Goal: Task Accomplishment & Management: Use online tool/utility

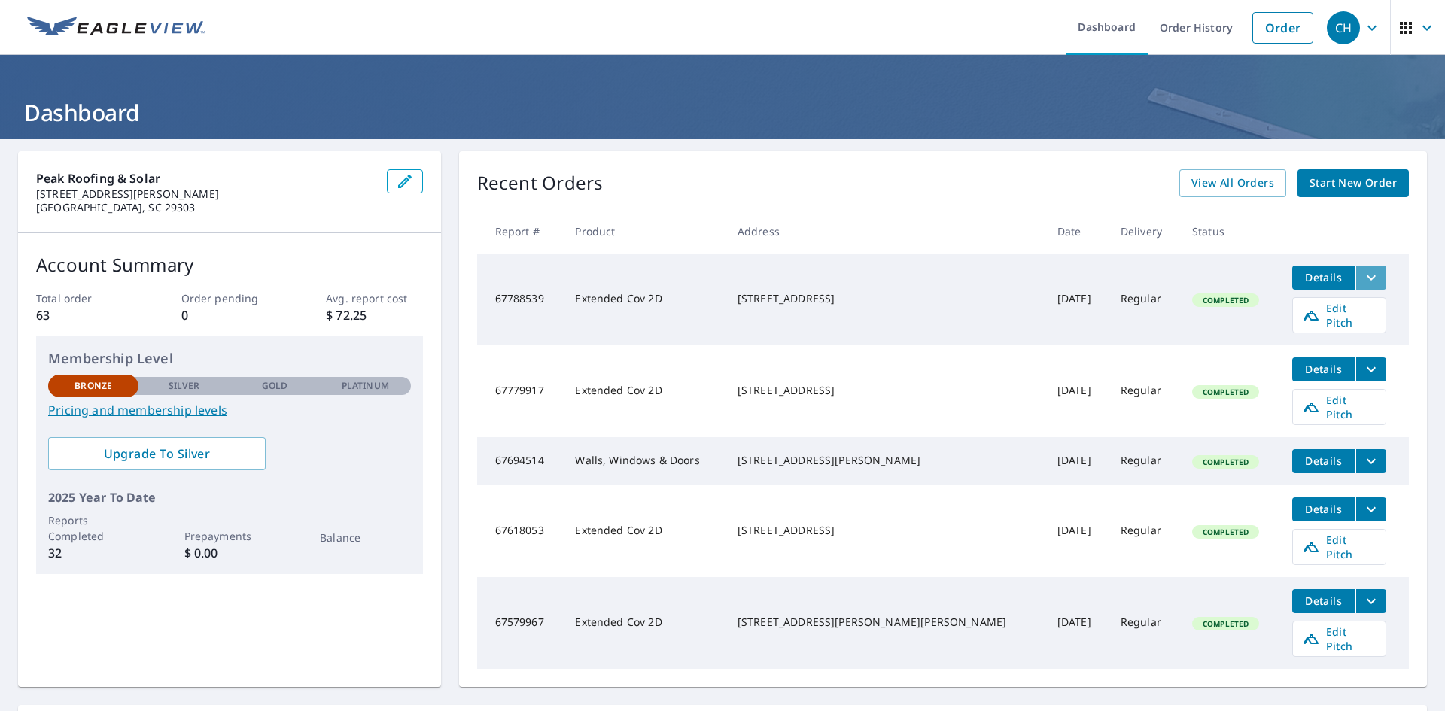
click at [1362, 269] on icon "filesDropdownBtn-67788539" at bounding box center [1371, 278] width 18 height 18
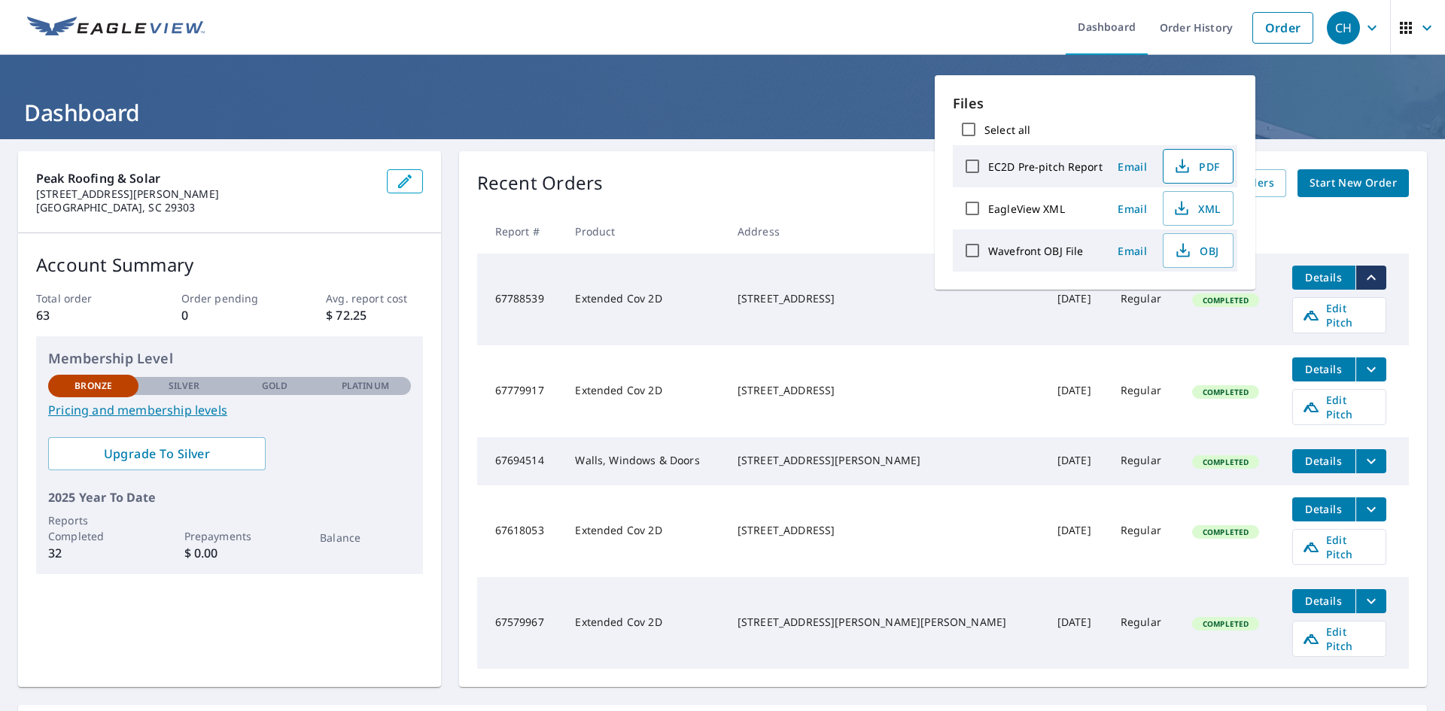
click at [1203, 172] on span "PDF" at bounding box center [1196, 166] width 48 height 18
click at [774, 213] on th "Address" at bounding box center [885, 231] width 320 height 44
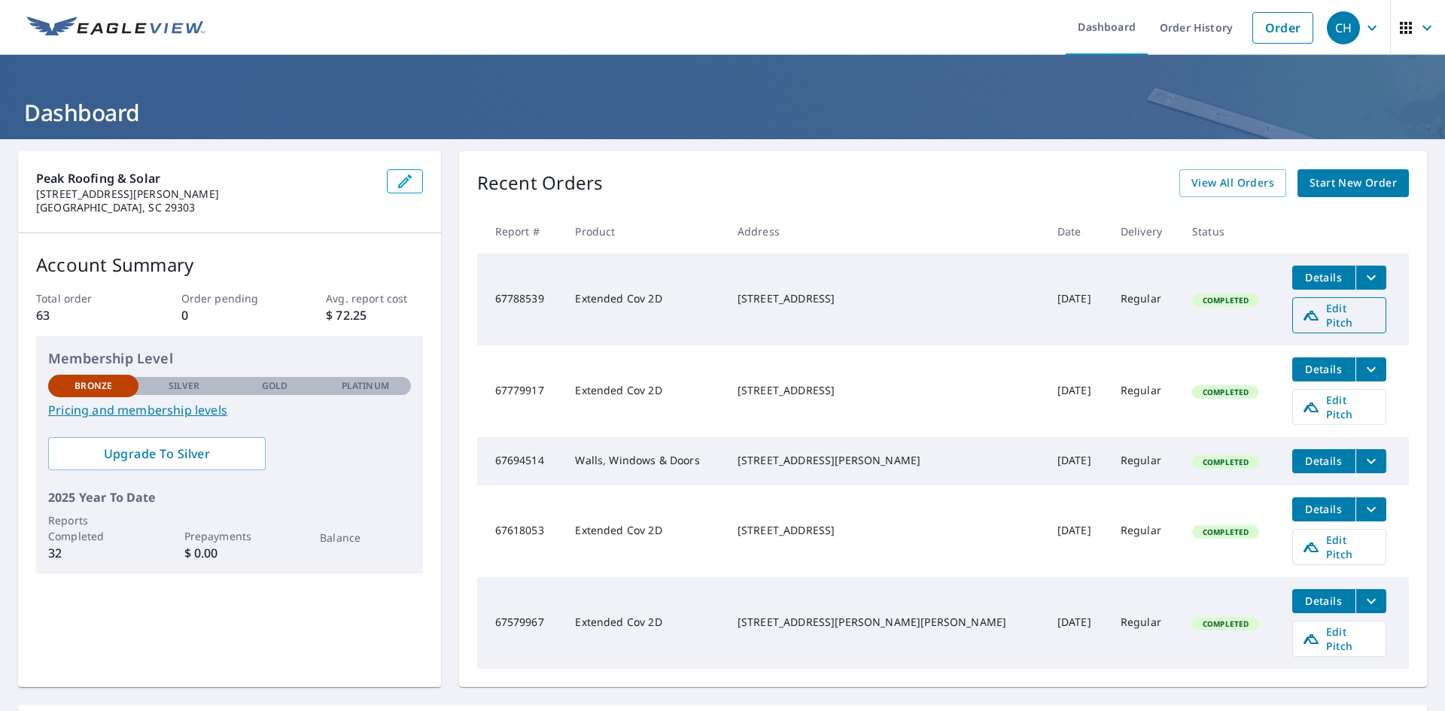
click at [1312, 312] on span "Edit Pitch" at bounding box center [1339, 315] width 74 height 29
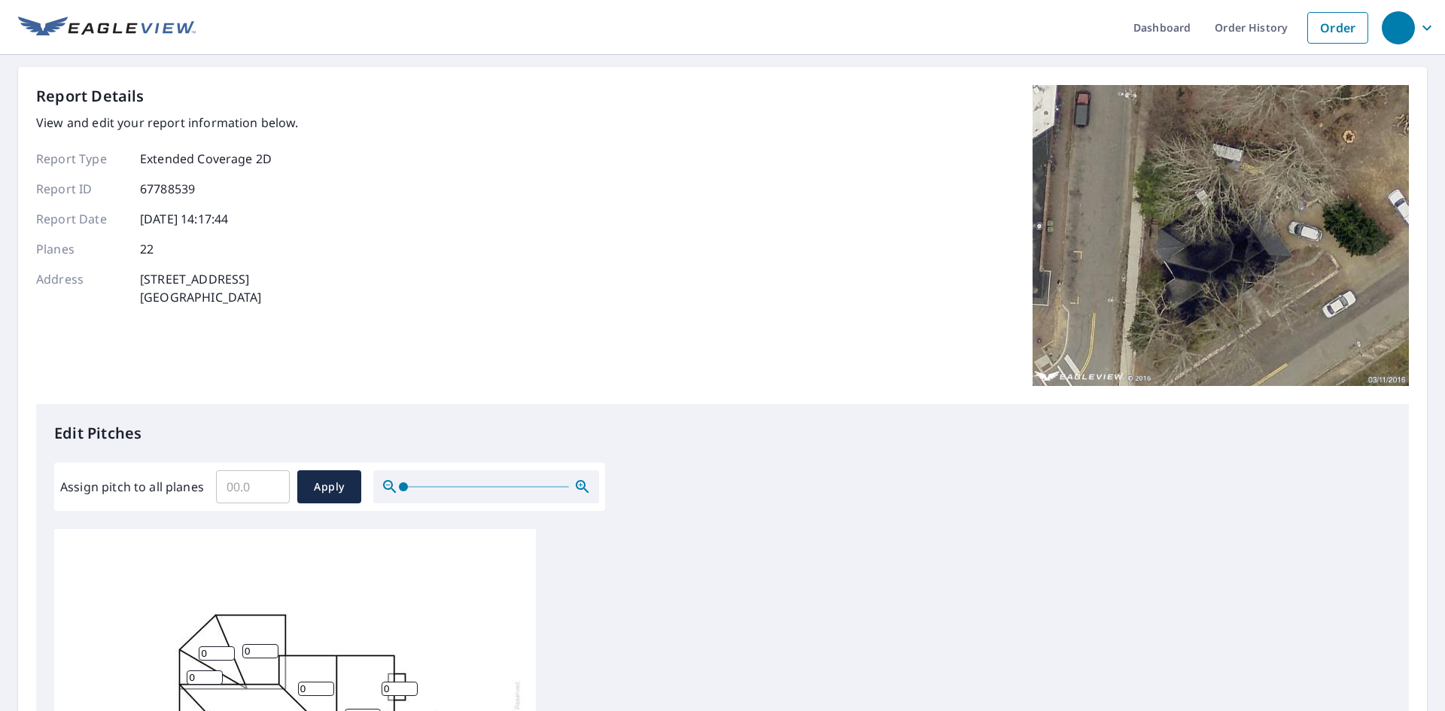
click at [254, 485] on input "Assign pitch to all planes" at bounding box center [253, 487] width 74 height 42
drag, startPoint x: 240, startPoint y: 485, endPoint x: 184, endPoint y: 484, distance: 55.7
click at [186, 484] on div "Assign pitch to all planes 21 ​ Apply" at bounding box center [329, 486] width 539 height 33
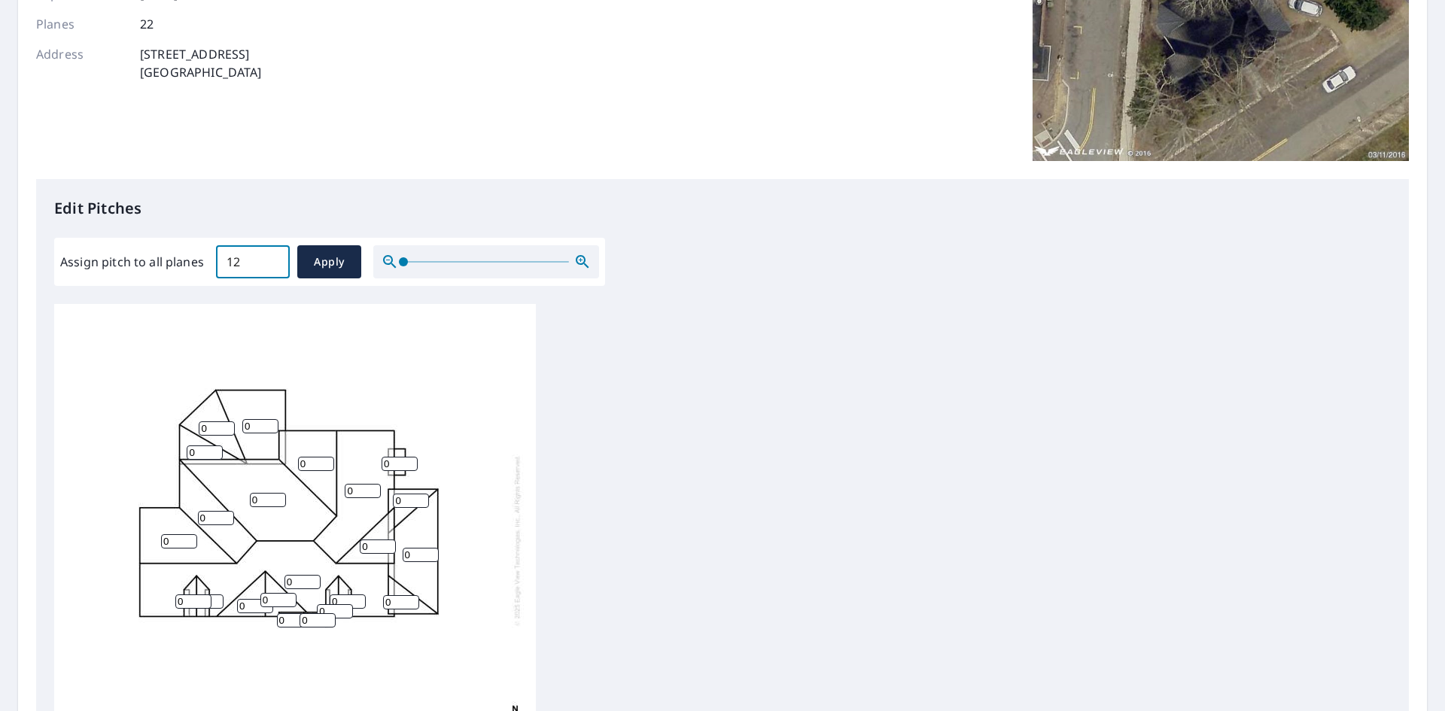
scroll to position [226, 0]
type input "12"
click at [339, 267] on span "Apply" at bounding box center [329, 261] width 40 height 19
type input "12"
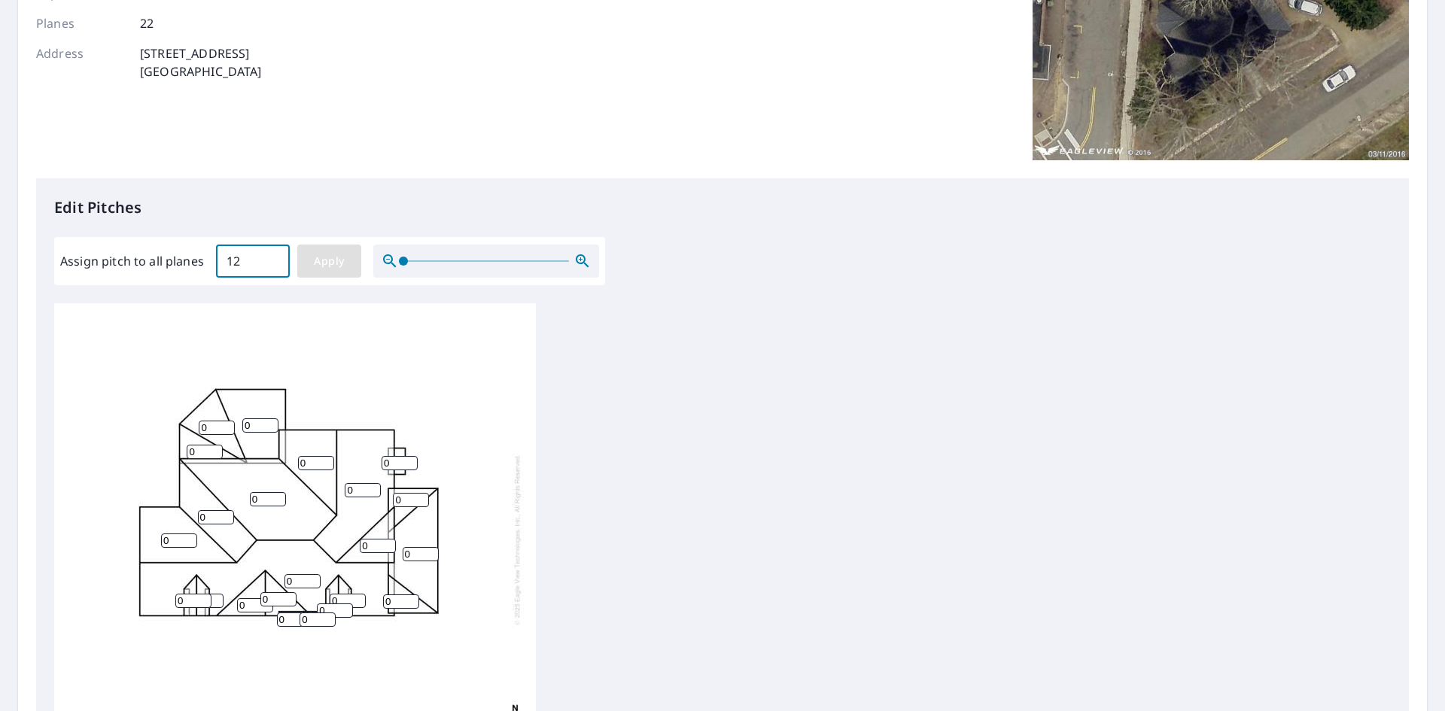
type input "12"
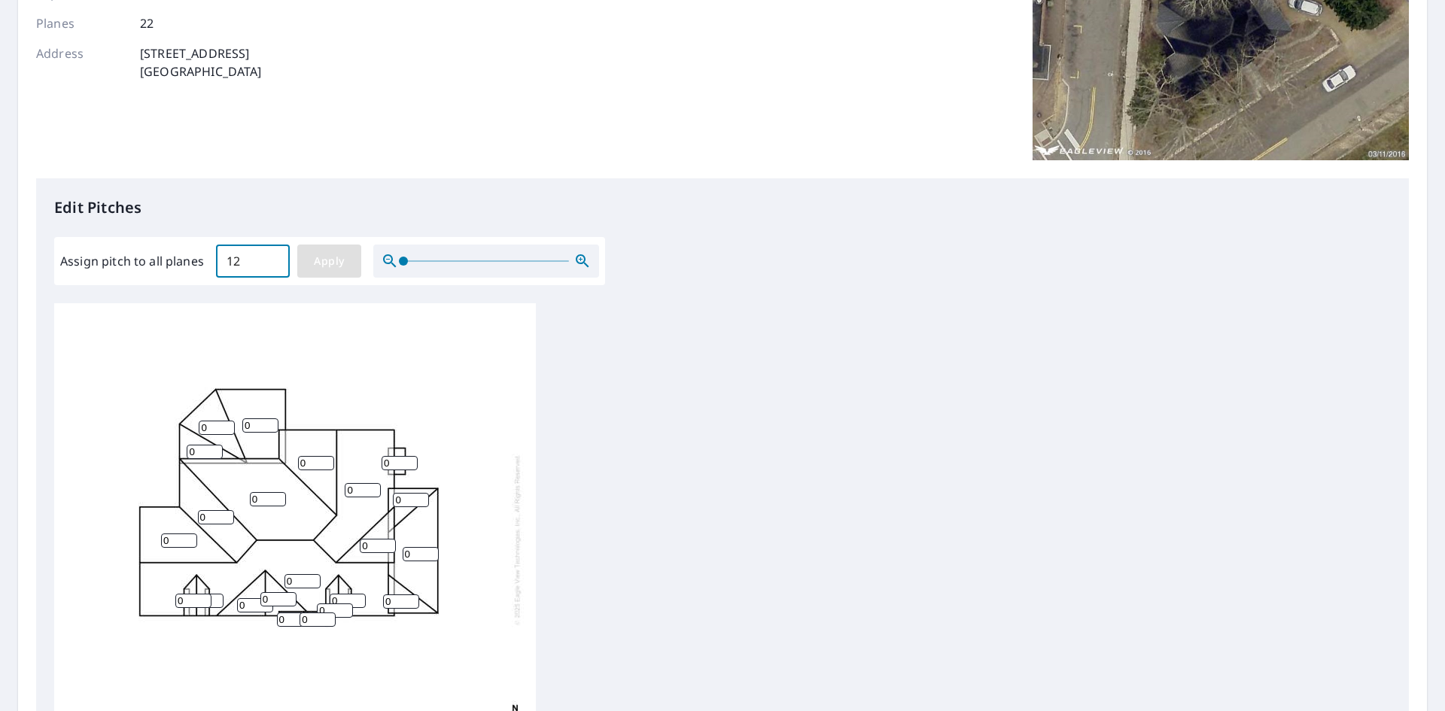
type input "12"
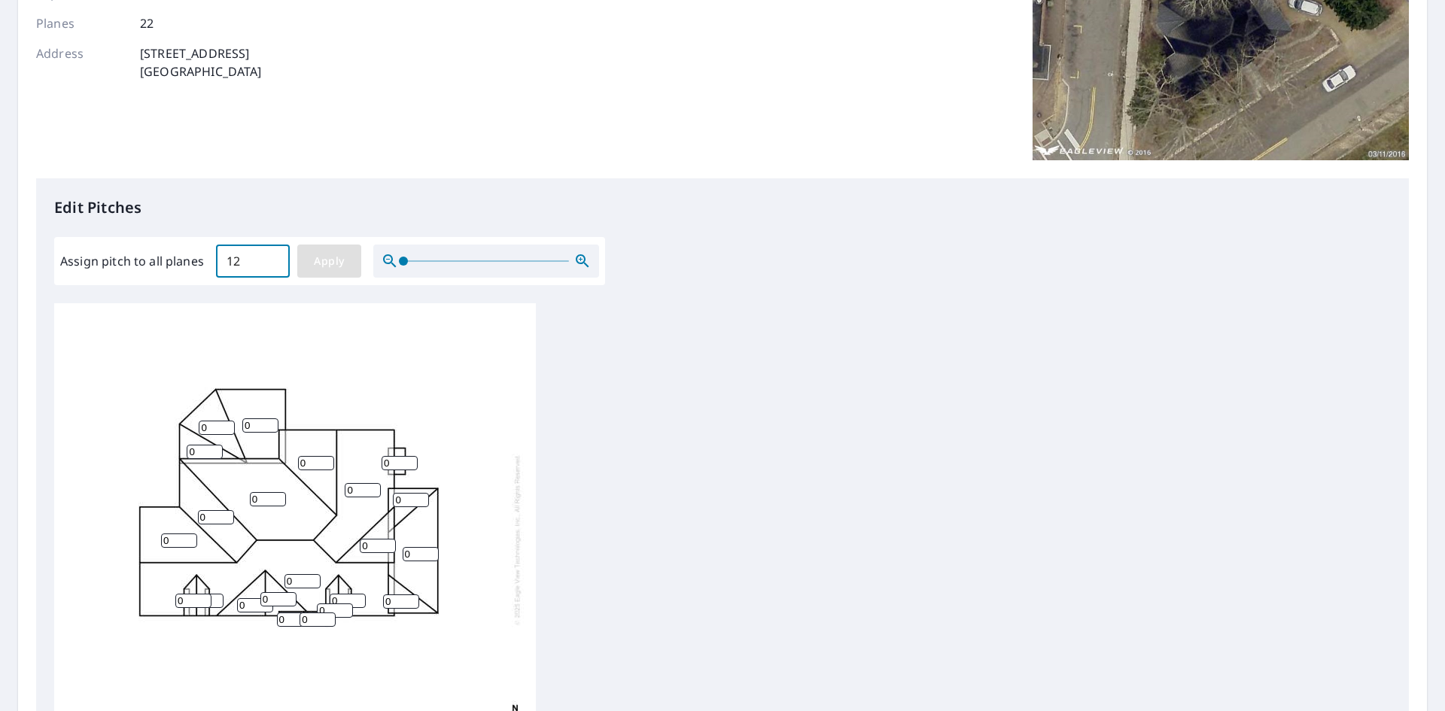
type input "12"
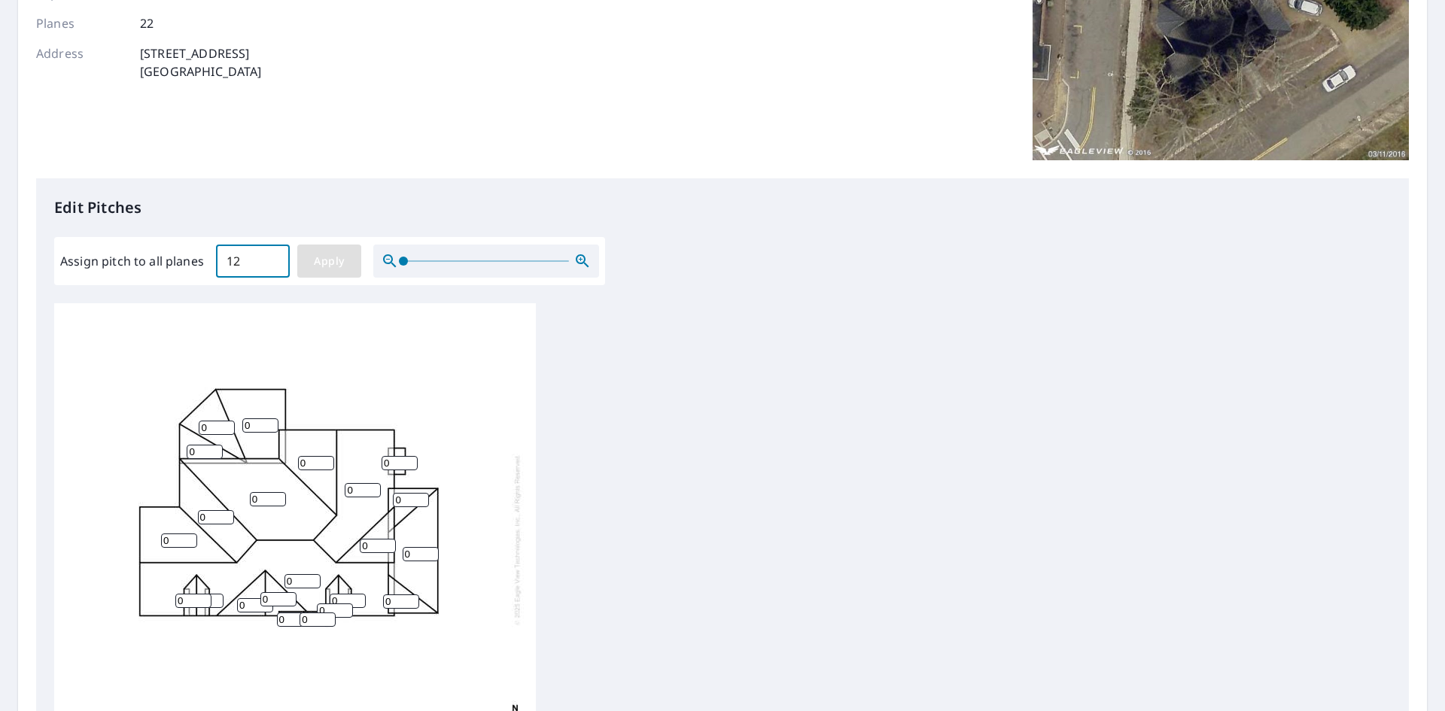
type input "12"
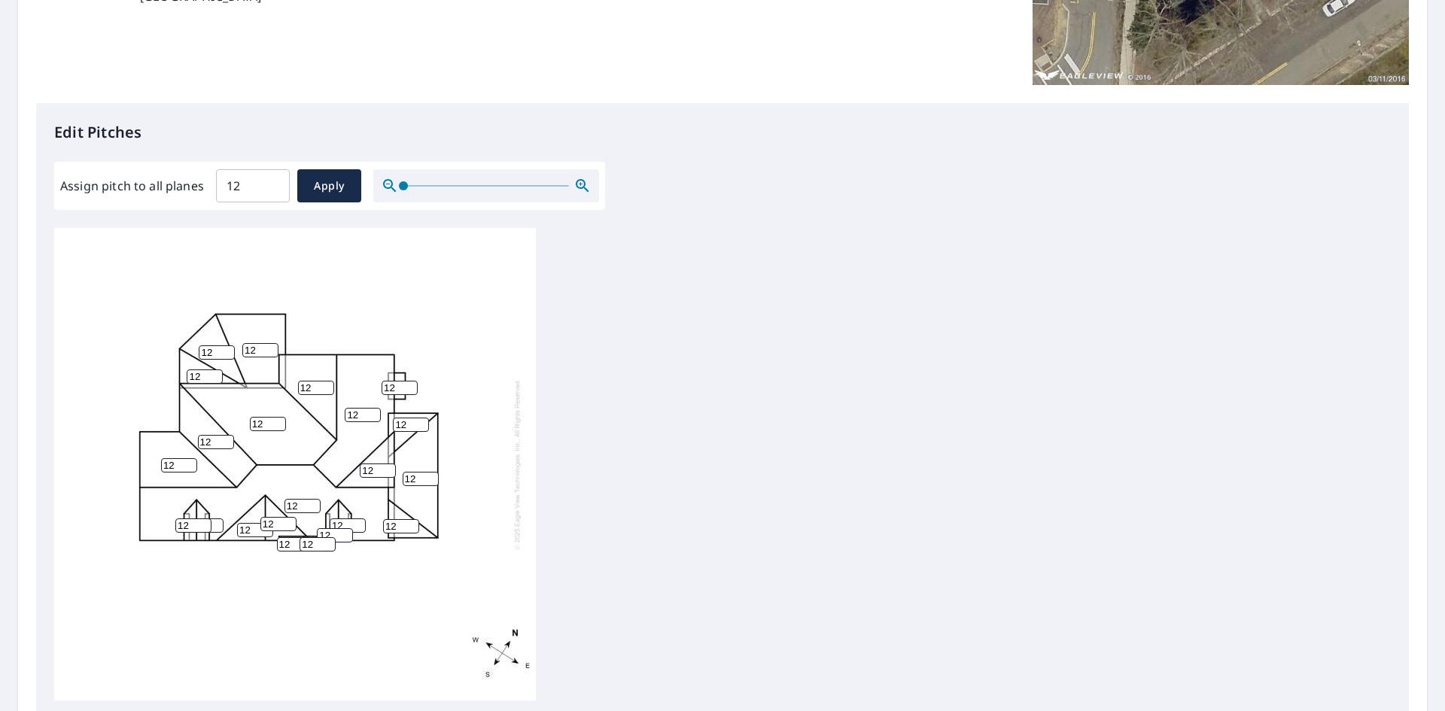
scroll to position [15, 0]
drag, startPoint x: 248, startPoint y: 190, endPoint x: 188, endPoint y: 188, distance: 60.2
click at [188, 188] on div "Assign pitch to all planes 12 ​ Apply" at bounding box center [329, 185] width 539 height 33
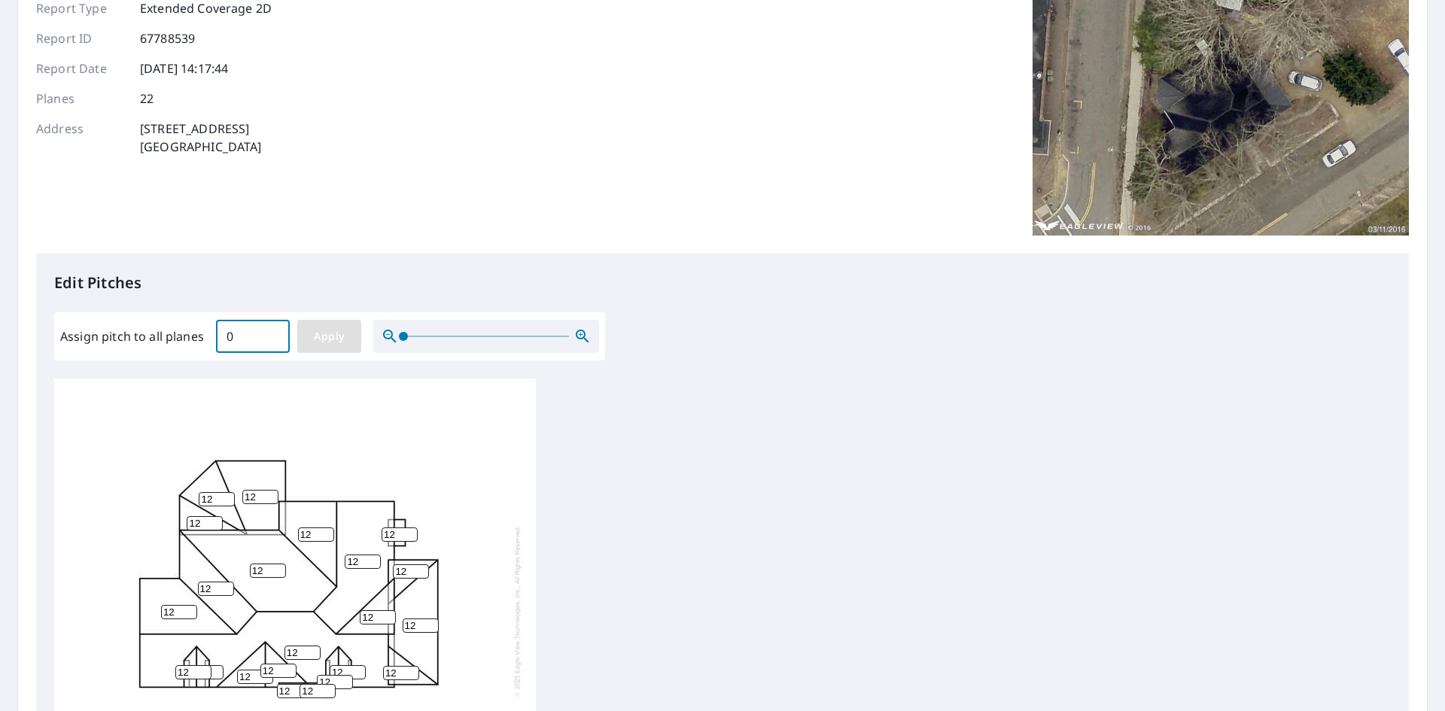
type input "0"
click at [307, 343] on button "Apply" at bounding box center [329, 336] width 64 height 33
type input "0"
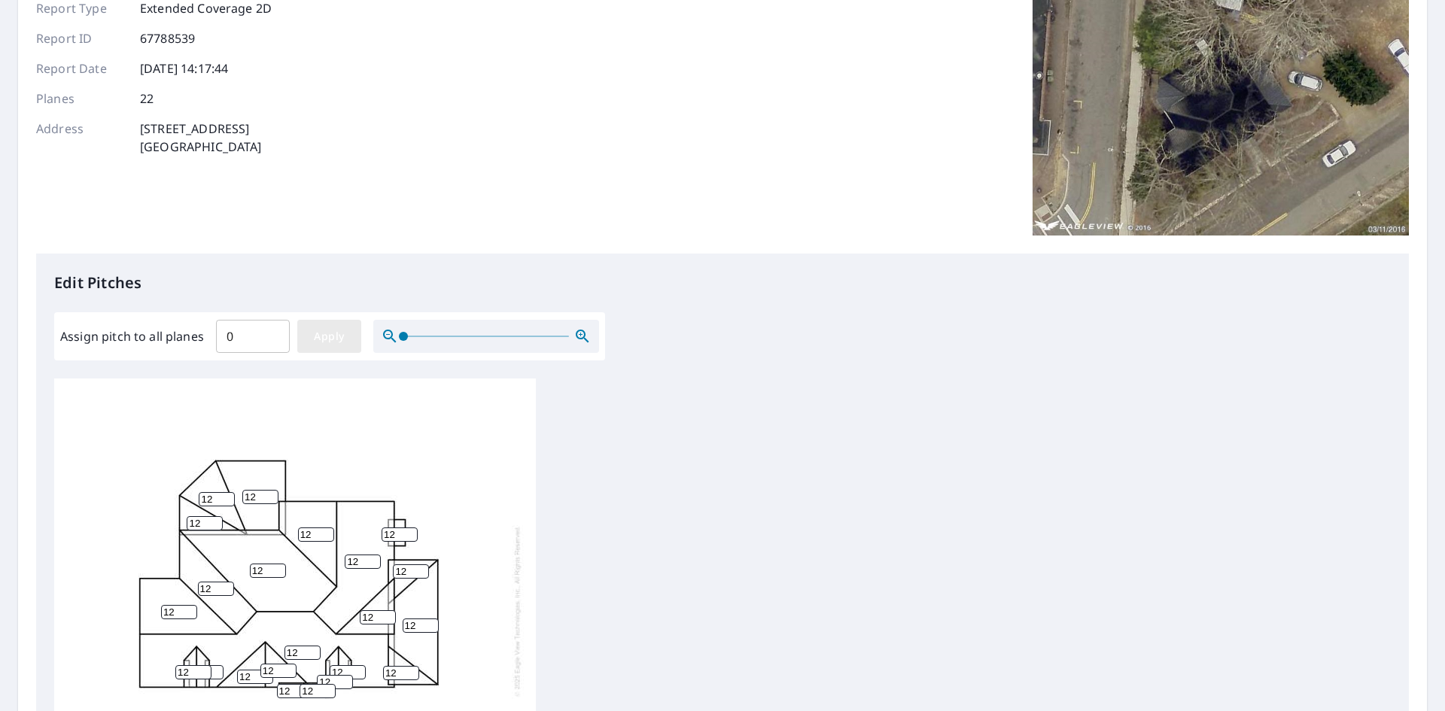
type input "0"
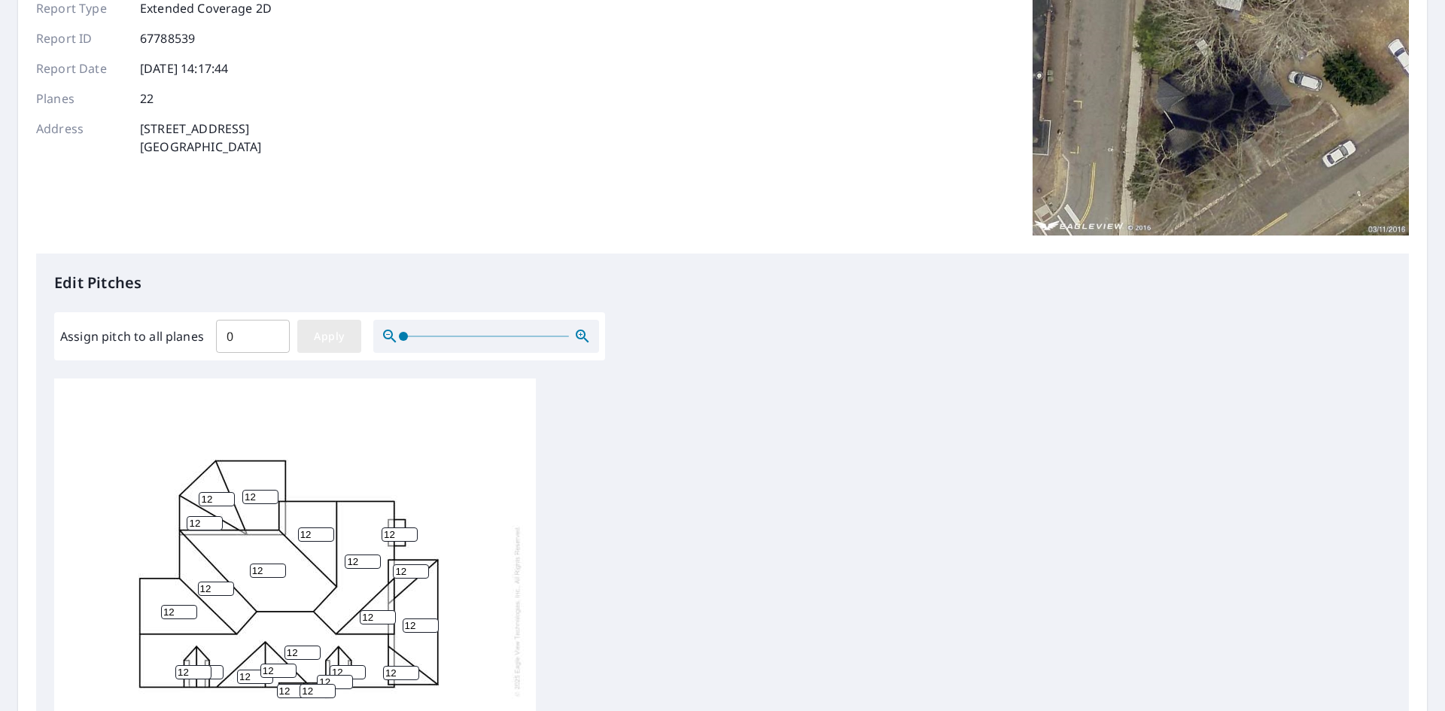
type input "0"
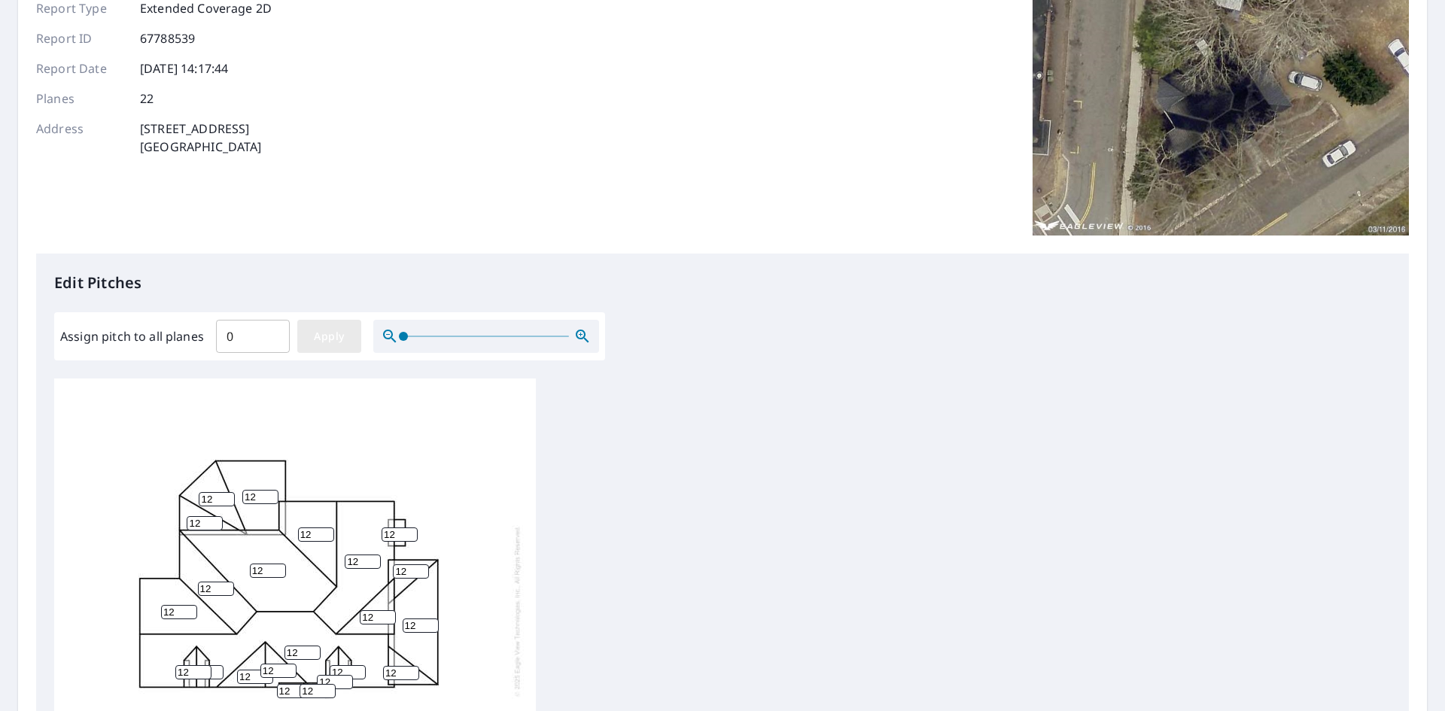
type input "0"
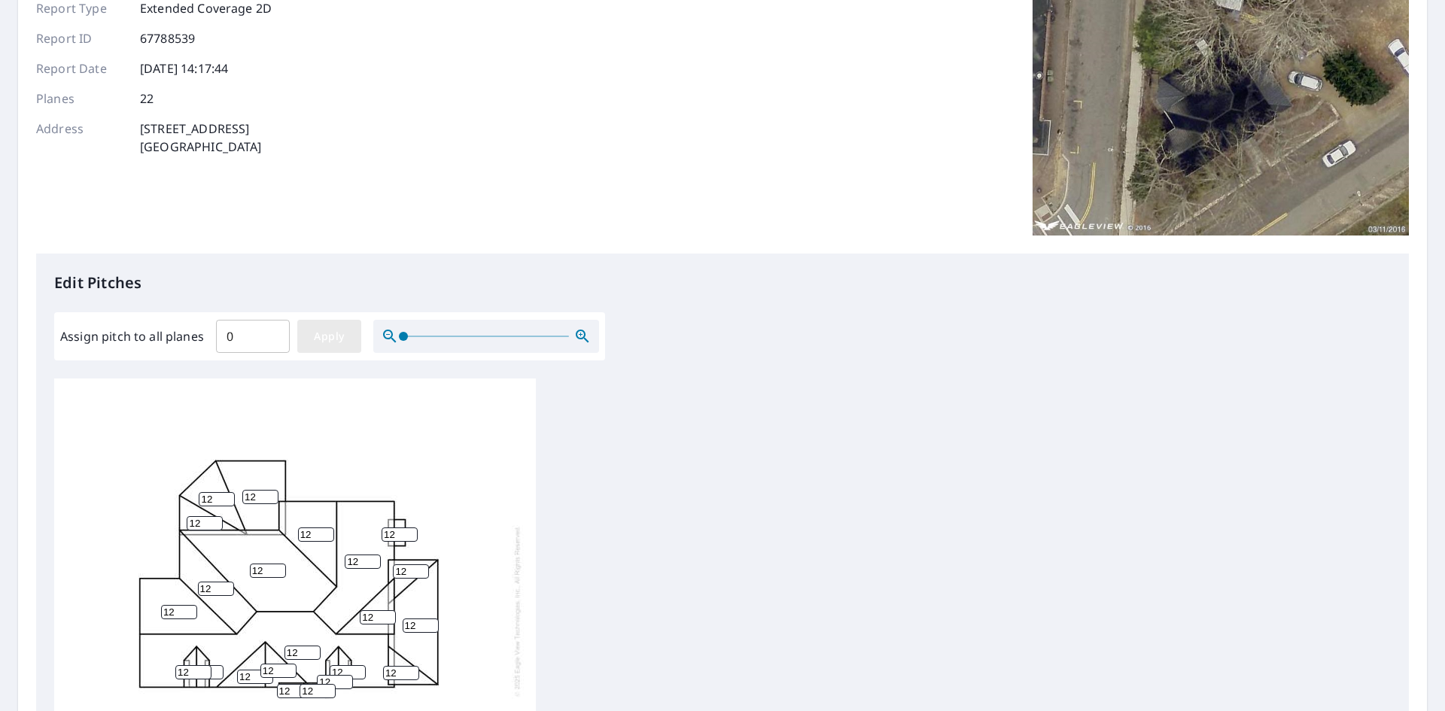
type input "0"
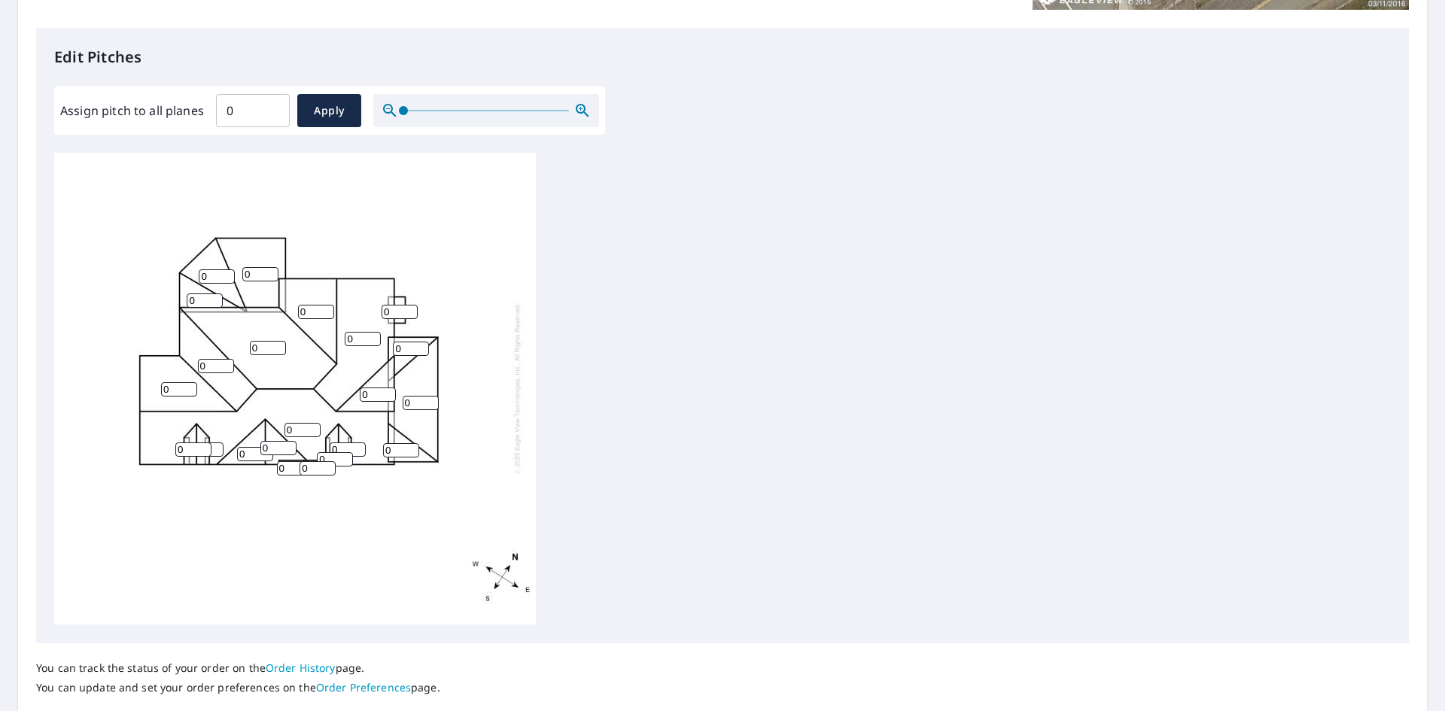
scroll to position [0, 0]
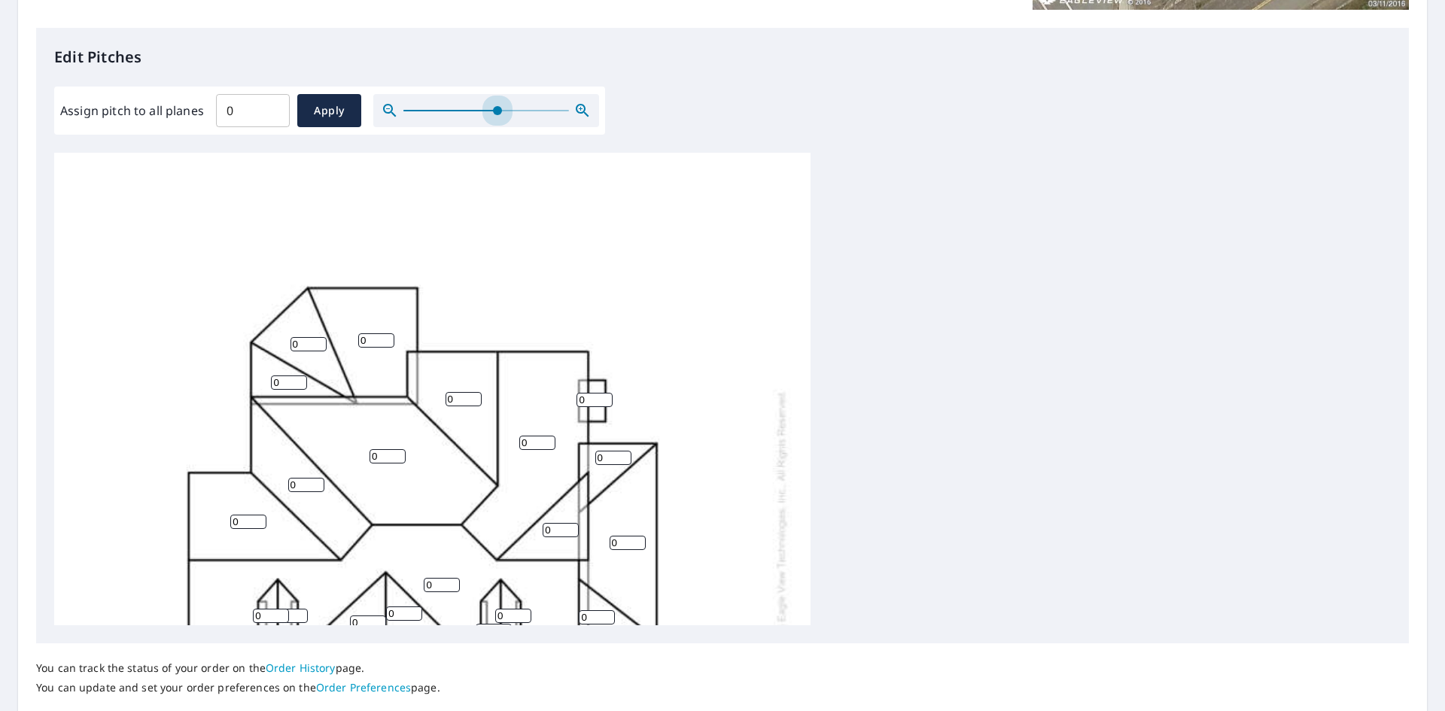
drag, startPoint x: 403, startPoint y: 107, endPoint x: 522, endPoint y: 227, distance: 169.7
click at [497, 111] on span at bounding box center [497, 110] width 9 height 9
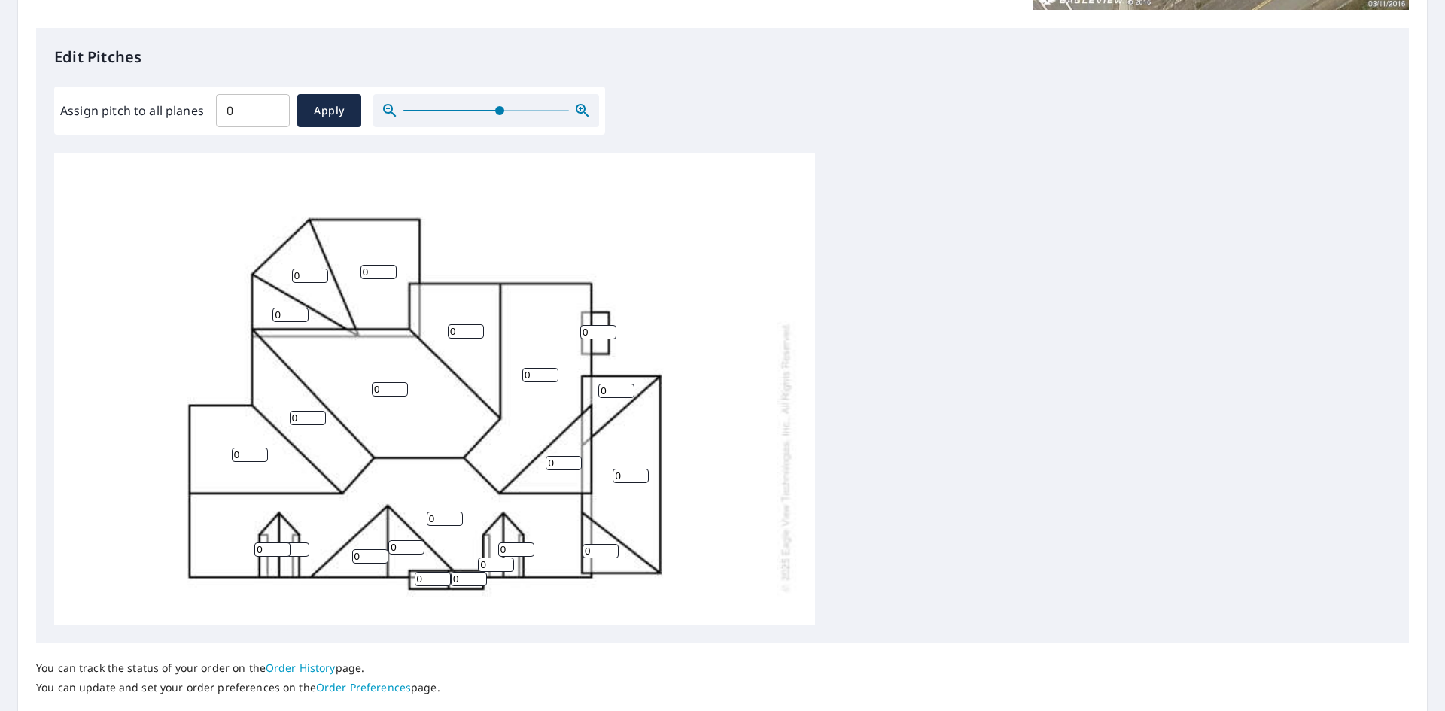
scroll to position [75, 0]
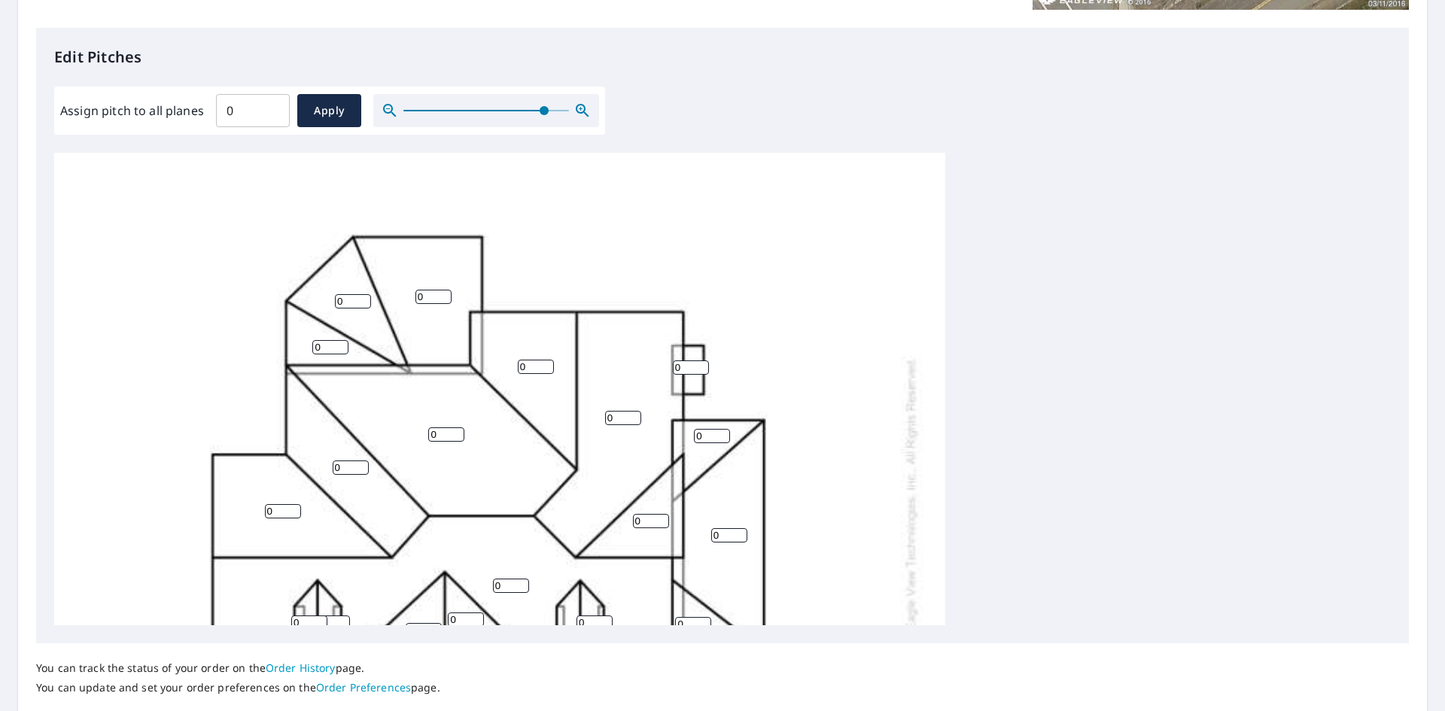
drag, startPoint x: 506, startPoint y: 110, endPoint x: 569, endPoint y: 108, distance: 63.2
click at [549, 108] on span at bounding box center [544, 110] width 9 height 9
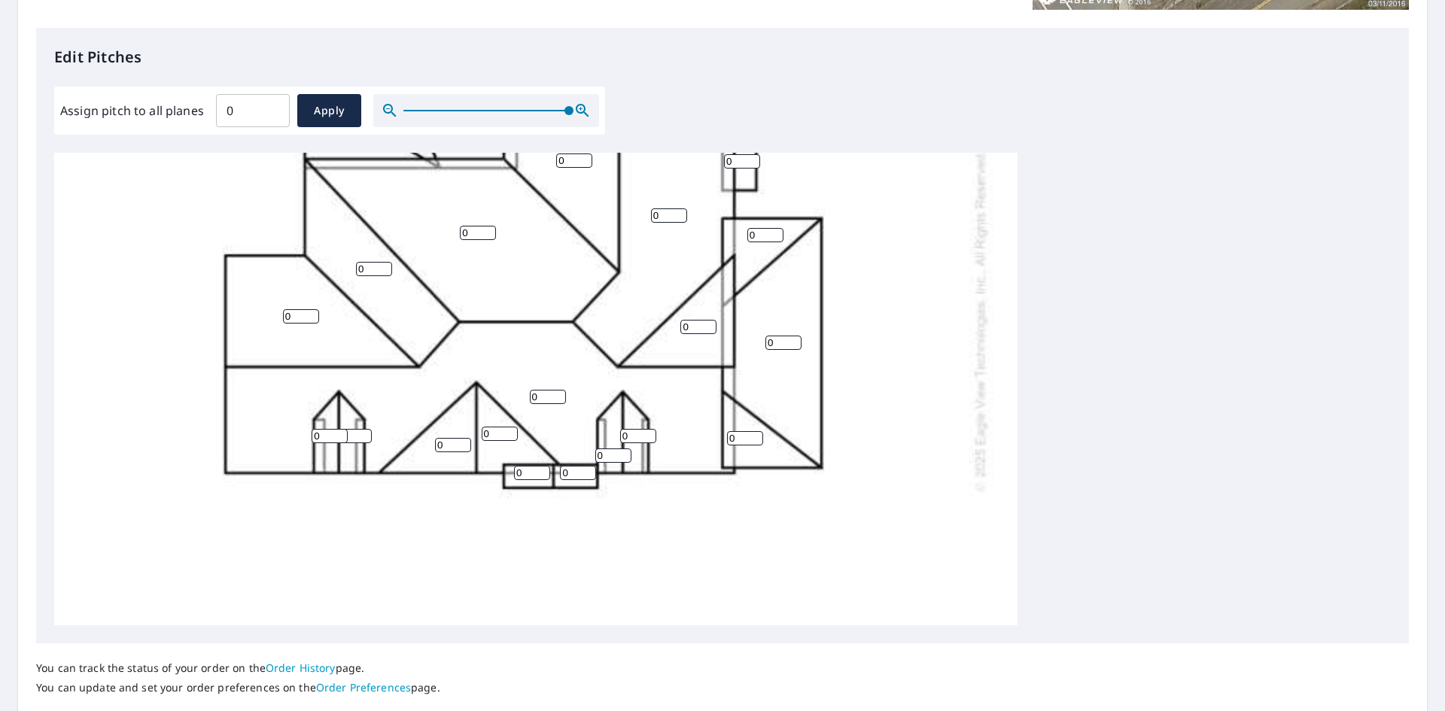
scroll to position [301, 0]
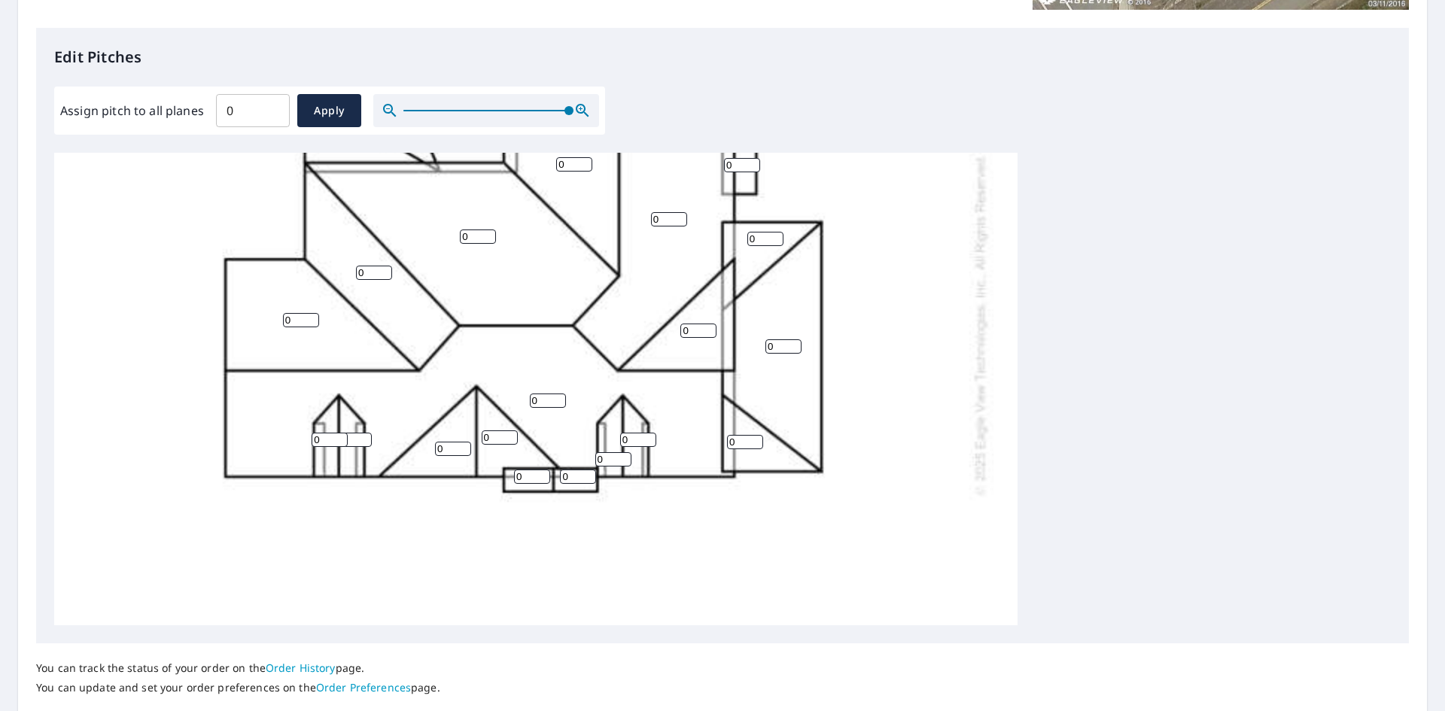
drag, startPoint x: 325, startPoint y: 433, endPoint x: 302, endPoint y: 436, distance: 23.4
click at [302, 436] on div "0 0 0 0 0 0 0 0 0 0 0 0 0 0 0 0 0 0 0 0 0 0" at bounding box center [535, 324] width 963 height 945
type input "12"
click at [355, 442] on input "0" at bounding box center [354, 440] width 36 height 14
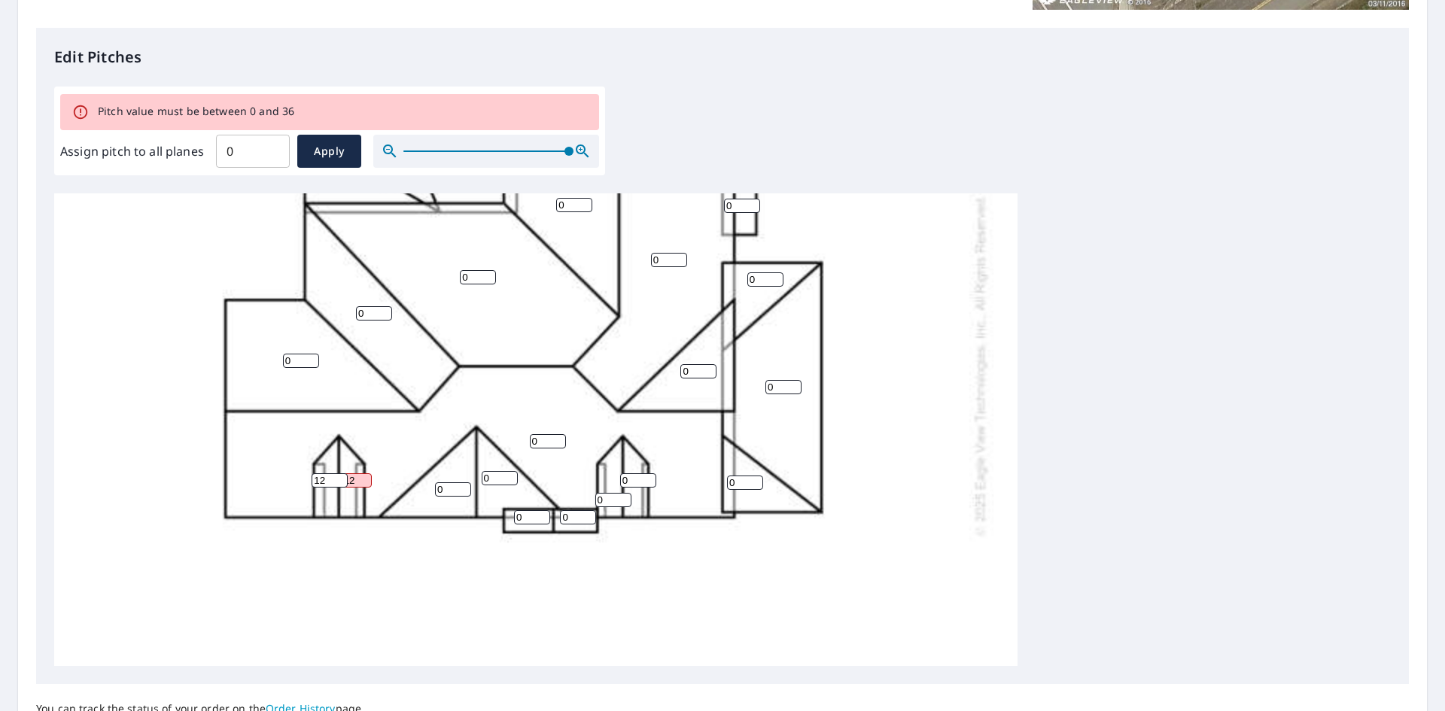
scroll to position [0, 0]
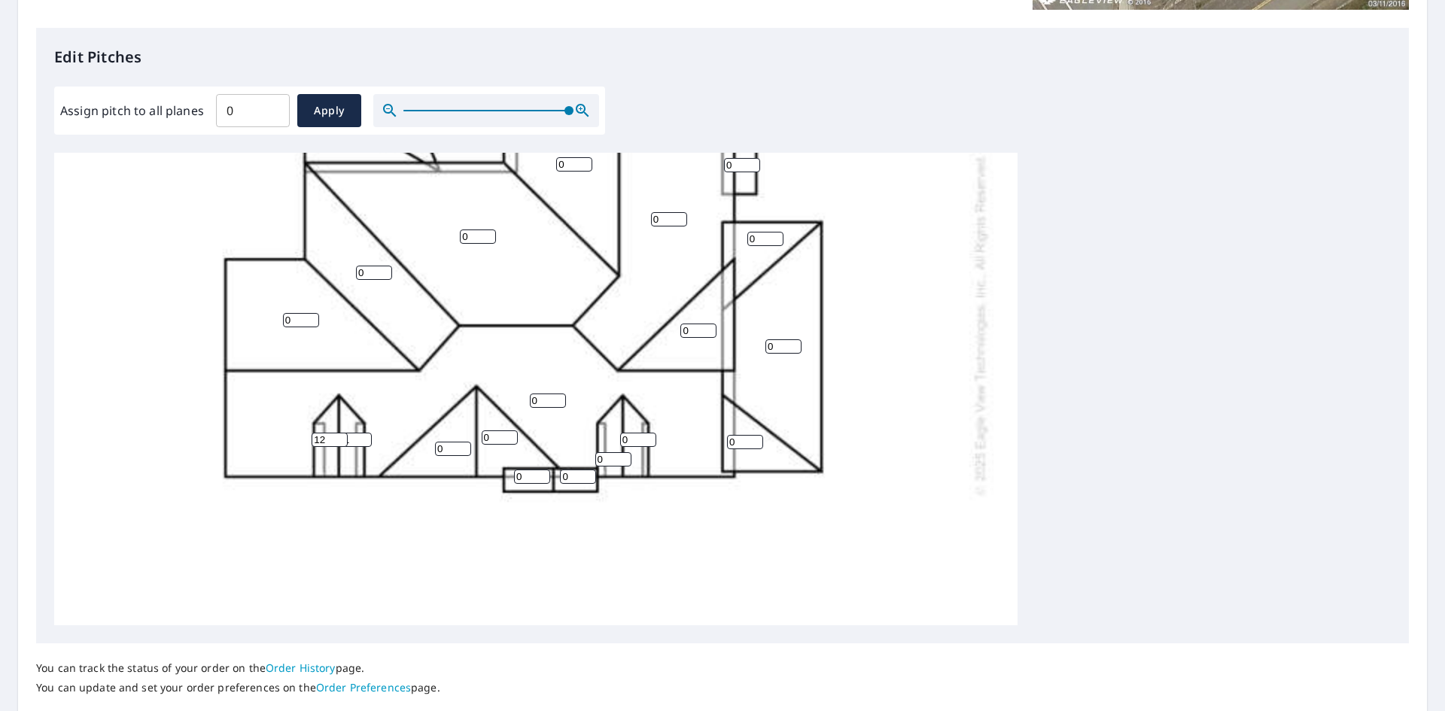
type input "0"
type input "2"
click at [608, 464] on input "0" at bounding box center [613, 459] width 36 height 14
drag, startPoint x: 609, startPoint y: 463, endPoint x: 588, endPoint y: 461, distance: 20.4
click at [588, 461] on div "0 0 0 0 0 0 0 0 0 0 0 0 0 0 0 0 2 0 0 12 0 0" at bounding box center [535, 324] width 963 height 945
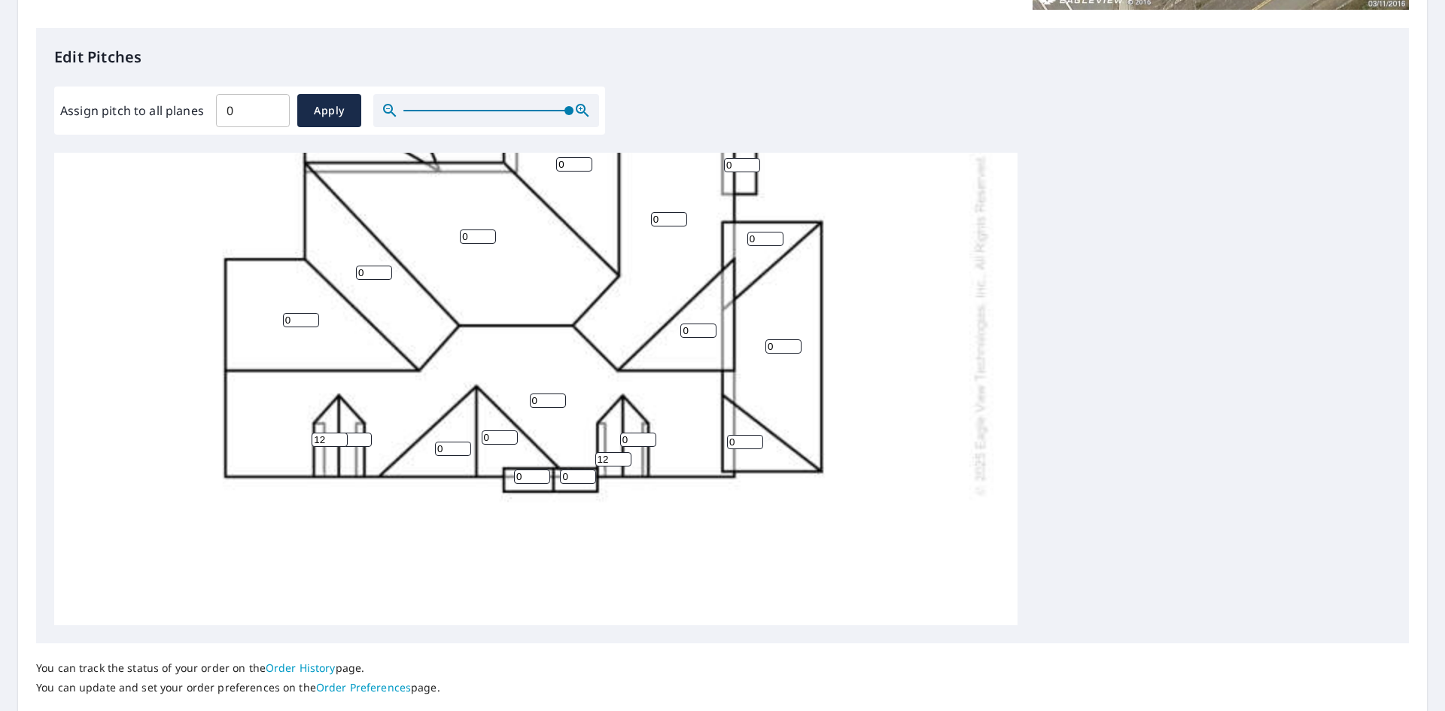
type input "12"
drag, startPoint x: 636, startPoint y: 440, endPoint x: 616, endPoint y: 439, distance: 19.6
click at [618, 439] on div "0 0 0 0 0 0 0 0 0 0 0 0 0 0 0 0 2 0 12 12 0 0" at bounding box center [535, 324] width 963 height 945
type input "12"
drag, startPoint x: 455, startPoint y: 446, endPoint x: 424, endPoint y: 444, distance: 31.7
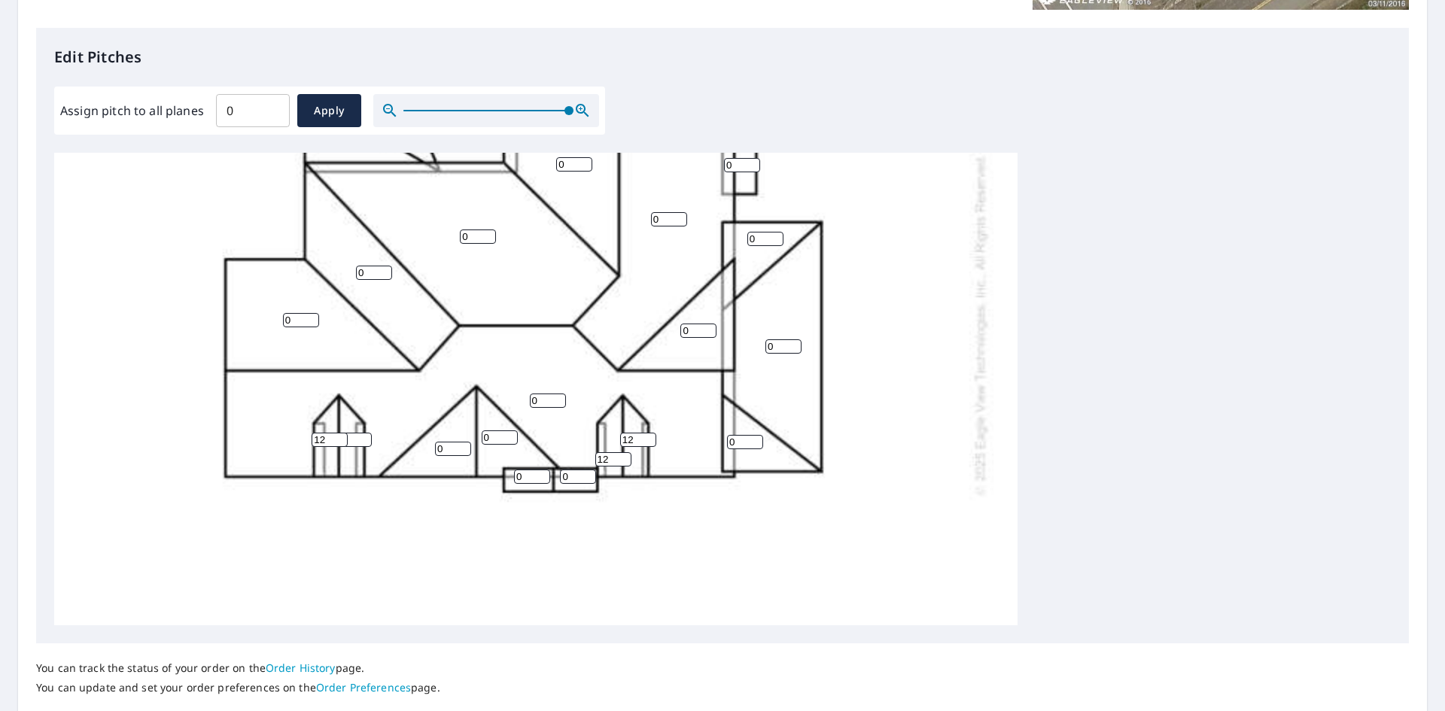
click at [424, 444] on div "0 0 0 0 0 0 0 0 0 0 0 0 0 0 0 0 2 12 12 12 0 0" at bounding box center [535, 324] width 963 height 945
type input "10"
drag, startPoint x: 478, startPoint y: 443, endPoint x: 489, endPoint y: 454, distance: 15.4
click at [470, 445] on div "0 0 0 0 0 0 0 0 0 0 0 10 0 0 0 0 2 12 12 12 0 0" at bounding box center [535, 324] width 963 height 945
type input "10"
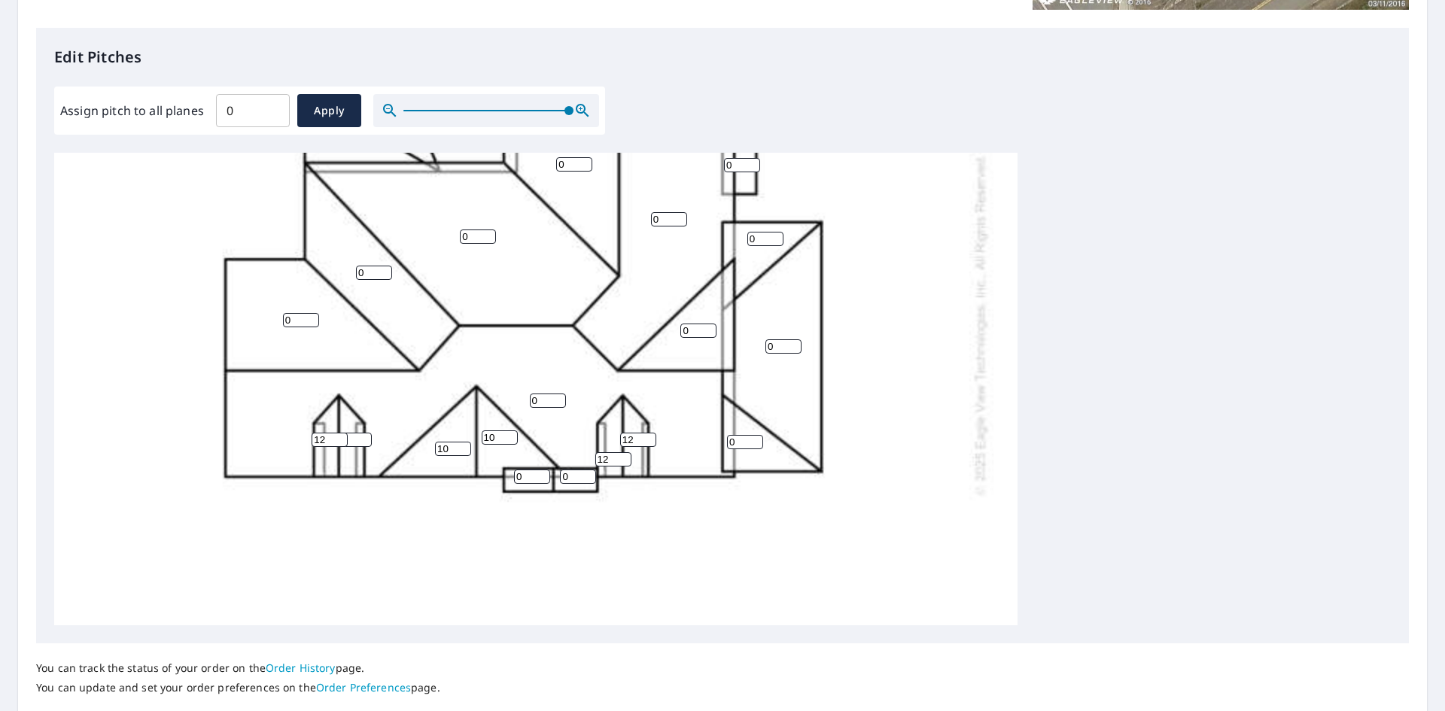
drag, startPoint x: 296, startPoint y: 316, endPoint x: 251, endPoint y: 319, distance: 45.2
click at [251, 319] on div "0 0 0 0 0 0 0 0 0 0 0 10 0 10 0 0 2 12 12 12 0 0" at bounding box center [535, 324] width 963 height 945
type input "10"
drag, startPoint x: 540, startPoint y: 400, endPoint x: 507, endPoint y: 394, distance: 33.7
click at [509, 394] on div "0 0 0 0 0 10 0 0 0 0 0 10 0 10 0 0 2 12 12 12 0 0" at bounding box center [535, 324] width 963 height 945
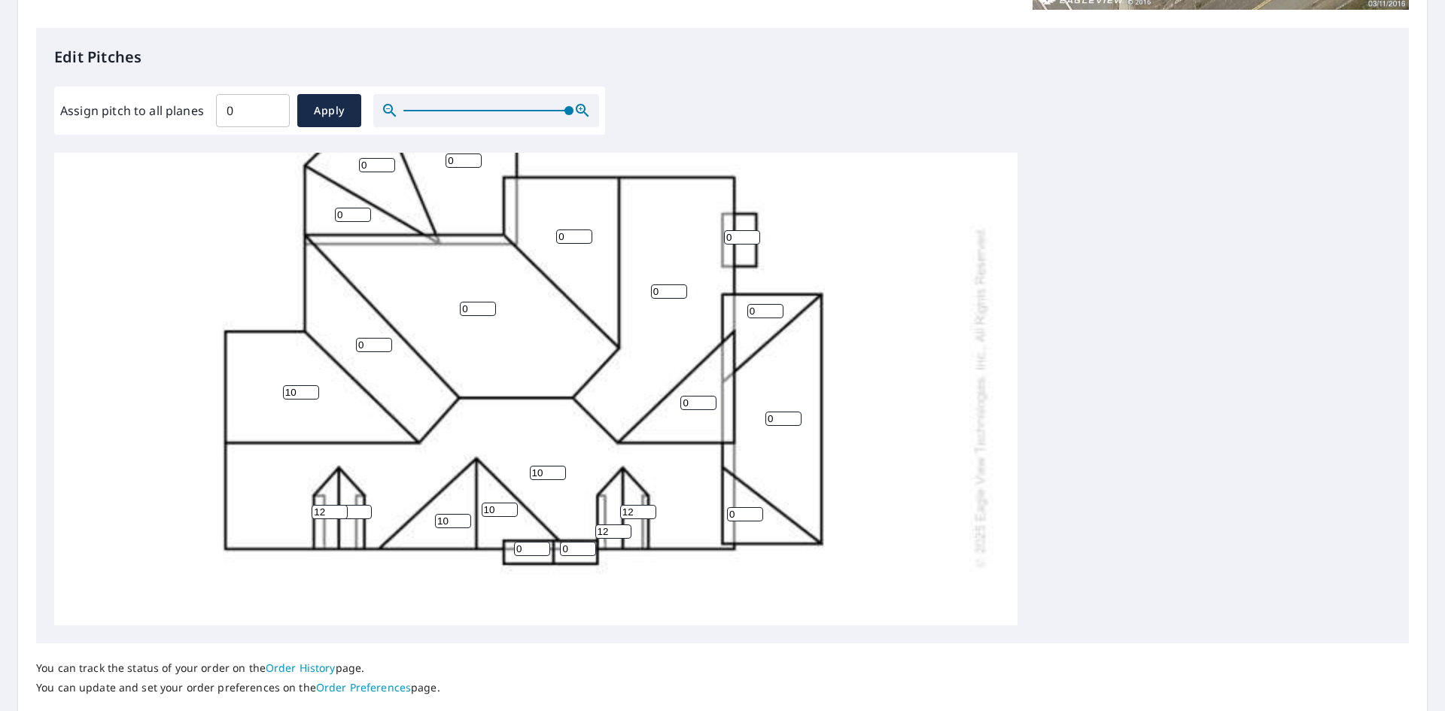
scroll to position [187, 0]
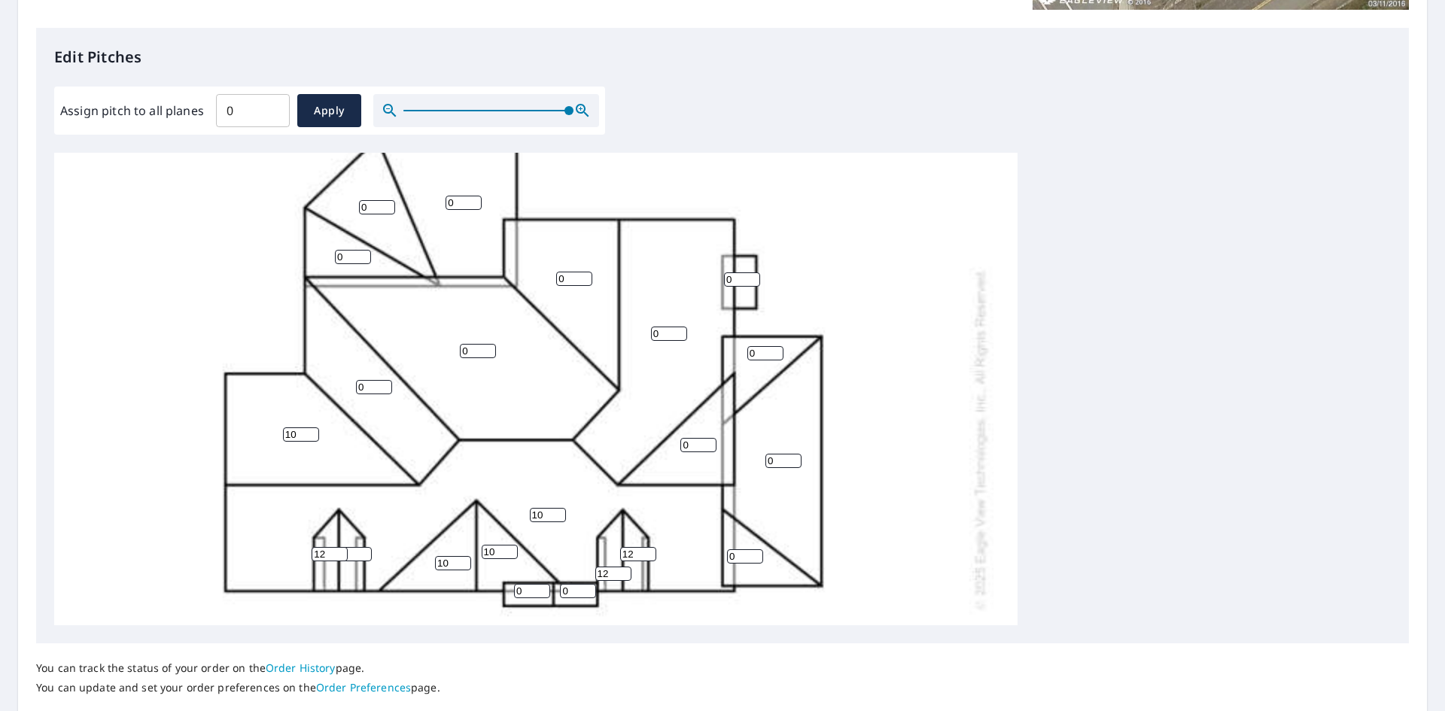
type input "10"
drag, startPoint x: 369, startPoint y: 385, endPoint x: 356, endPoint y: 383, distance: 13.7
click at [356, 383] on input "0" at bounding box center [374, 387] width 36 height 14
type input "10"
drag, startPoint x: 450, startPoint y: 348, endPoint x: 441, endPoint y: 345, distance: 9.3
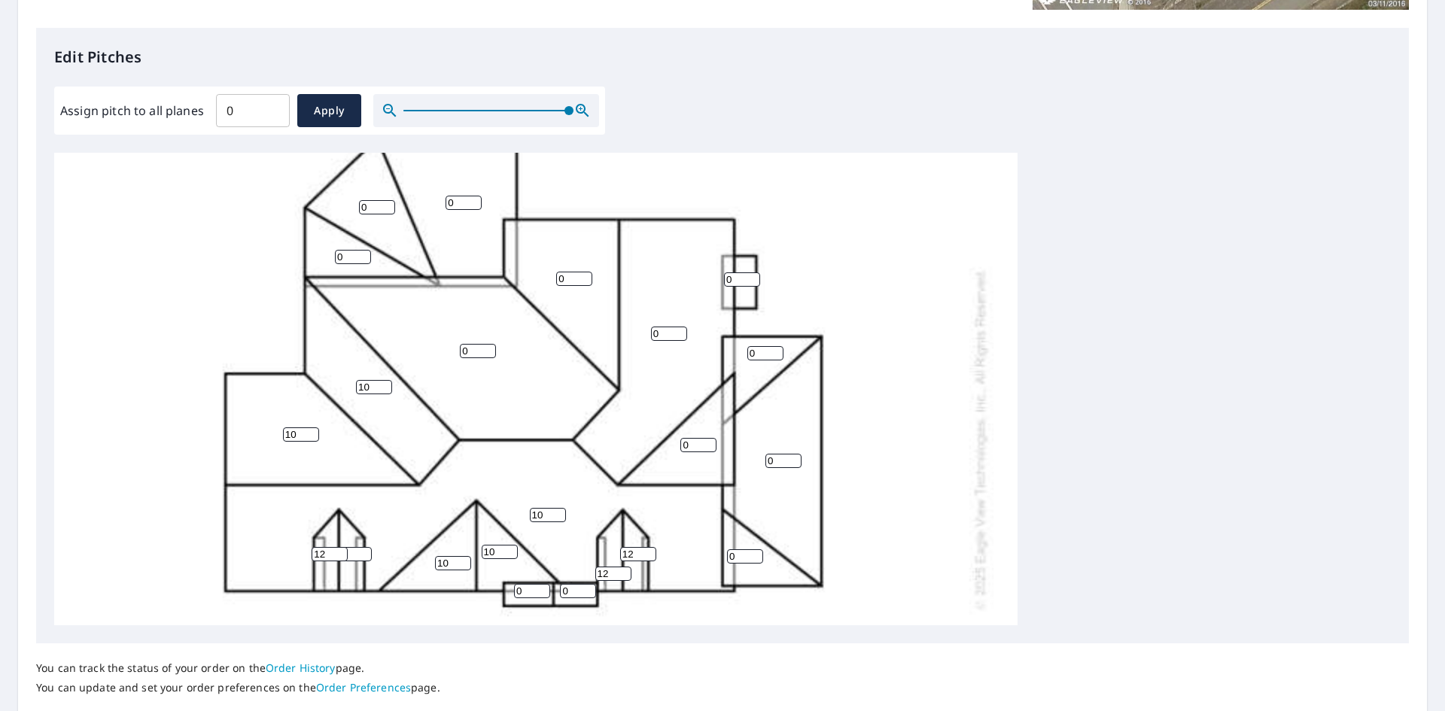
click at [441, 345] on div "10 0 0 0 0 10 0 10 0 0 0 10 0 10 0 0 2 12 12 12 0 0" at bounding box center [535, 438] width 963 height 945
type input "10"
drag, startPoint x: 567, startPoint y: 277, endPoint x: 549, endPoint y: 277, distance: 17.3
click at [549, 277] on div "10 10 0 0 0 10 0 10 0 0 0 10 0 10 0 0 2 12 12 12 0 0" at bounding box center [535, 438] width 963 height 945
type input "10"
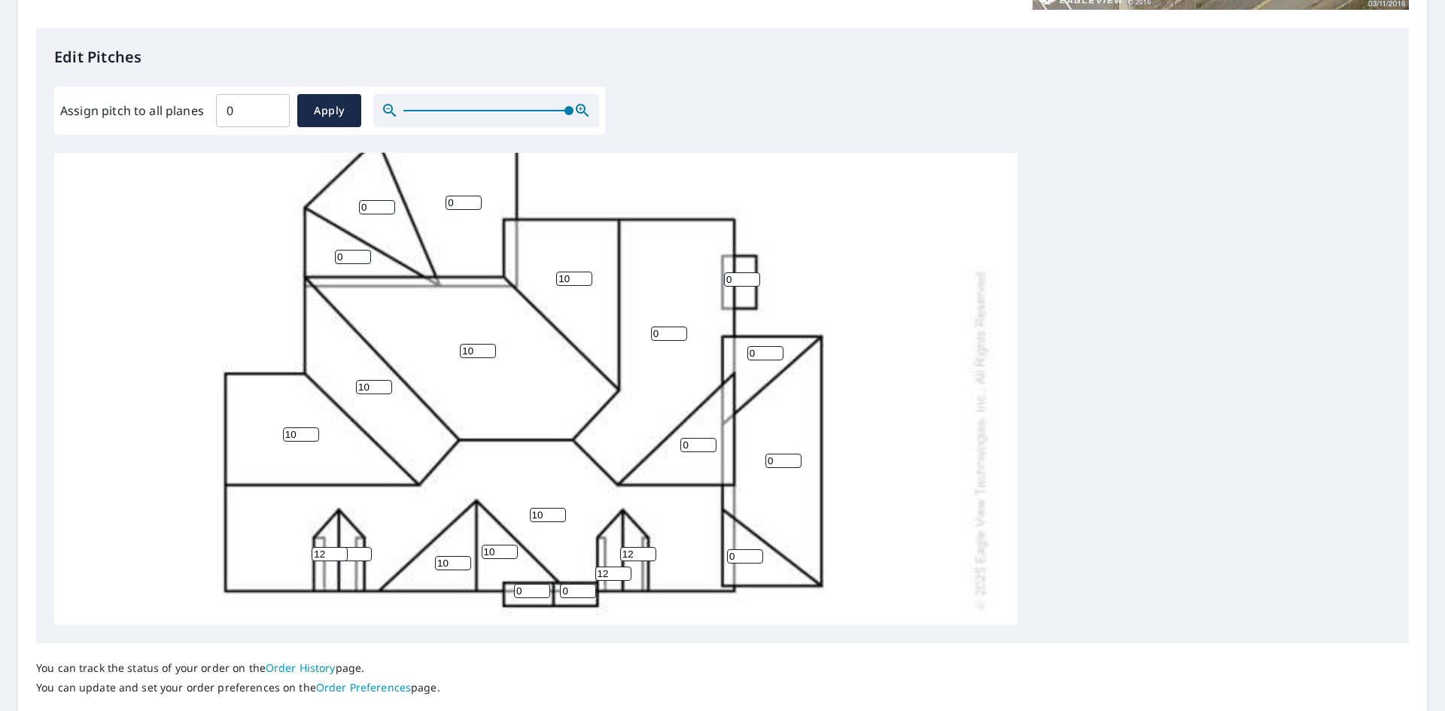
drag, startPoint x: 658, startPoint y: 332, endPoint x: 648, endPoint y: 330, distance: 9.9
click at [648, 330] on div "10 10 0 0 0 10 10 10 0 0 0 10 0 10 0 0 2 12 12 12 0 0" at bounding box center [535, 438] width 963 height 945
type input "10"
drag, startPoint x: 686, startPoint y: 445, endPoint x: 670, endPoint y: 445, distance: 15.8
click at [676, 444] on div "10 10 10 0 0 10 10 10 0 0 0 10 0 10 0 0 2 12 12 12 0 0" at bounding box center [535, 438] width 963 height 945
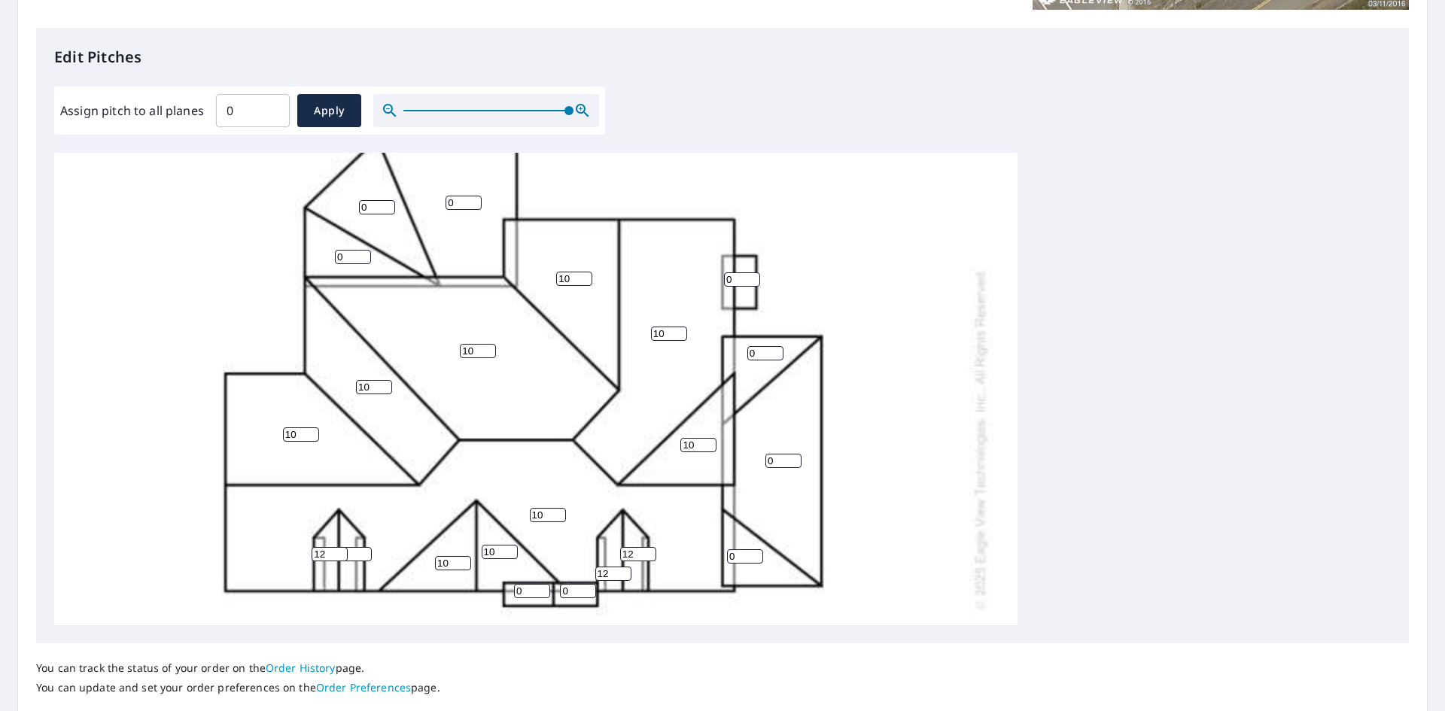
type input "10"
drag, startPoint x: 737, startPoint y: 561, endPoint x: 716, endPoint y: 560, distance: 20.3
click at [717, 560] on div "10 10 10 0 0 10 10 10 0 10 0 10 0 10 0 0 2 12 12 12 0 0" at bounding box center [535, 438] width 963 height 945
type input "4"
drag, startPoint x: 770, startPoint y: 459, endPoint x: 762, endPoint y: 458, distance: 7.7
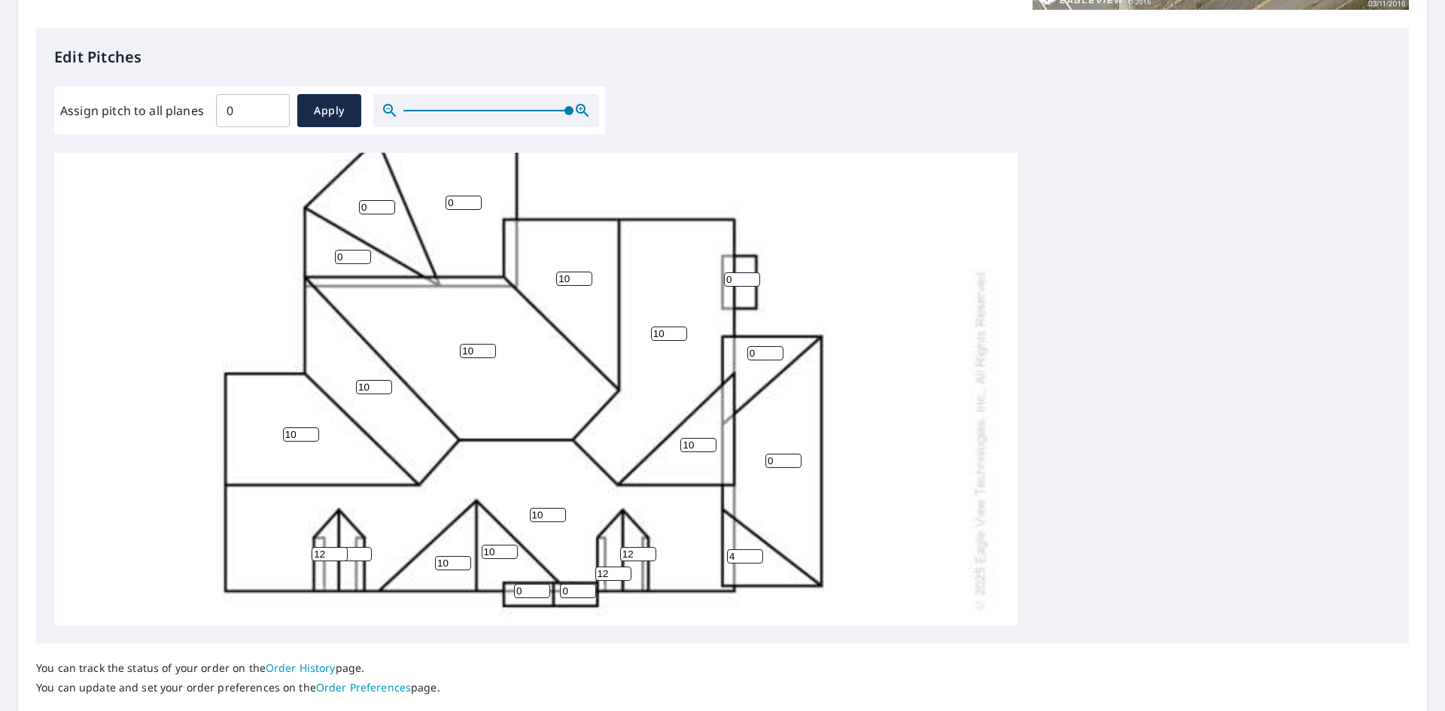
click at [762, 458] on div "10 10 10 0 0 10 10 10 0 10 0 10 0 10 4 0 2 12 12 12 0 0" at bounding box center [535, 438] width 963 height 945
drag, startPoint x: 772, startPoint y: 464, endPoint x: 762, endPoint y: 461, distance: 10.8
click at [762, 461] on div "10 10 10 0 0 10 10 10 0 10 0 10 0 10 4 0 2 12 12 12 0 0" at bounding box center [535, 438] width 963 height 945
type input "4"
drag, startPoint x: 757, startPoint y: 351, endPoint x: 737, endPoint y: 348, distance: 19.8
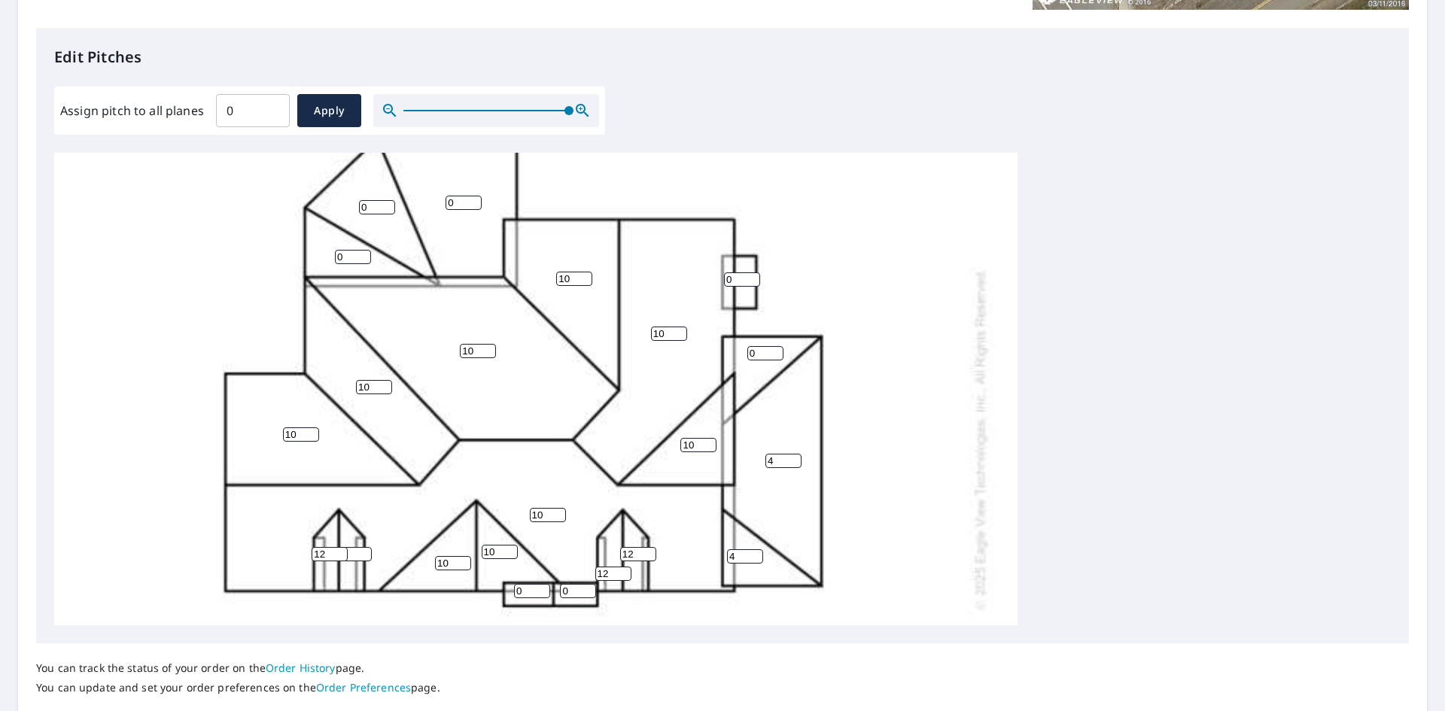
click at [737, 348] on div "10 10 10 4 0 10 10 10 0 10 0 10 0 10 4 0 2 12 12 12 0 0" at bounding box center [535, 438] width 963 height 945
type input "4"
drag, startPoint x: 736, startPoint y: 278, endPoint x: 700, endPoint y: 292, distance: 38.8
click at [707, 275] on div "10 10 10 4 0 10 10 10 0 10 0 10 4 10 4 0 2 12 12 12 0 0" at bounding box center [535, 438] width 963 height 945
type input "4"
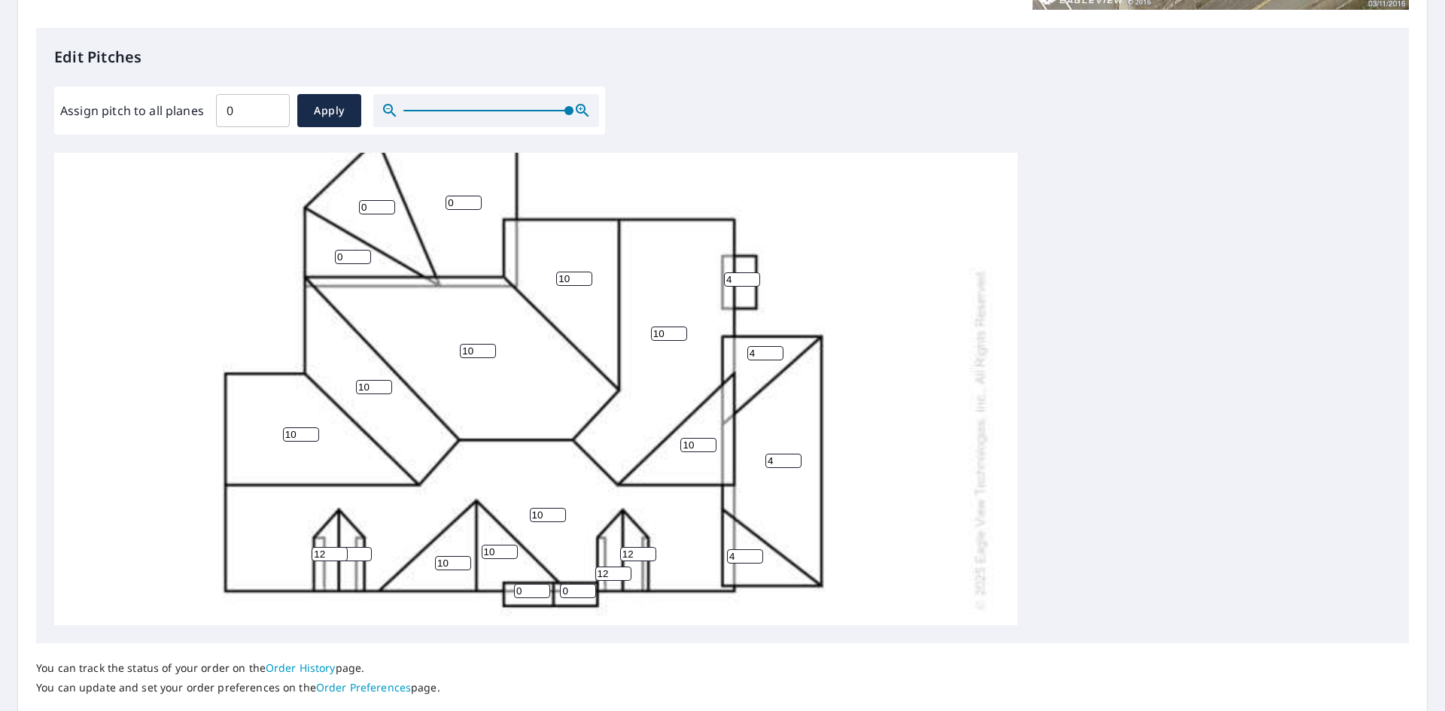
drag, startPoint x: 529, startPoint y: 590, endPoint x: 504, endPoint y: 590, distance: 24.8
click at [504, 590] on div "10 10 10 4 0 10 10 10 0 10 0 10 4 10 4 4 2 12 12 12 0 0" at bounding box center [535, 438] width 963 height 945
type input "4"
drag, startPoint x: 571, startPoint y: 589, endPoint x: 552, endPoint y: 587, distance: 18.9
click at [552, 587] on div "10 10 10 4 0 10 10 10 0 10 0 10 4 10 4 4 2 12 12 12 4 0" at bounding box center [535, 438] width 963 height 945
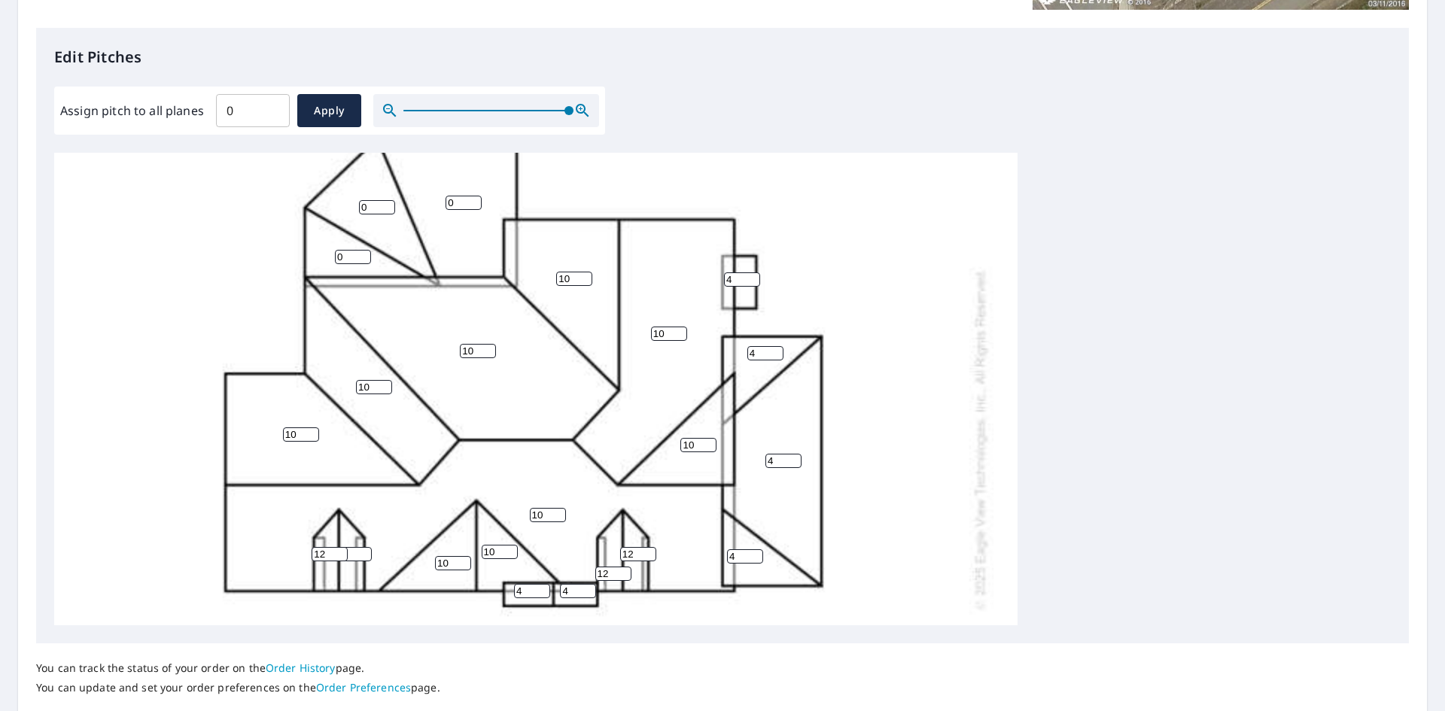
type input "4"
drag, startPoint x: 455, startPoint y: 197, endPoint x: 434, endPoint y: 198, distance: 21.1
click at [435, 198] on div "10 10 10 4 0 10 10 10 0 10 0 10 4 10 4 4 2 12 12 12 4 4" at bounding box center [535, 438] width 963 height 945
type input "4"
drag, startPoint x: 359, startPoint y: 205, endPoint x: 367, endPoint y: 211, distance: 10.2
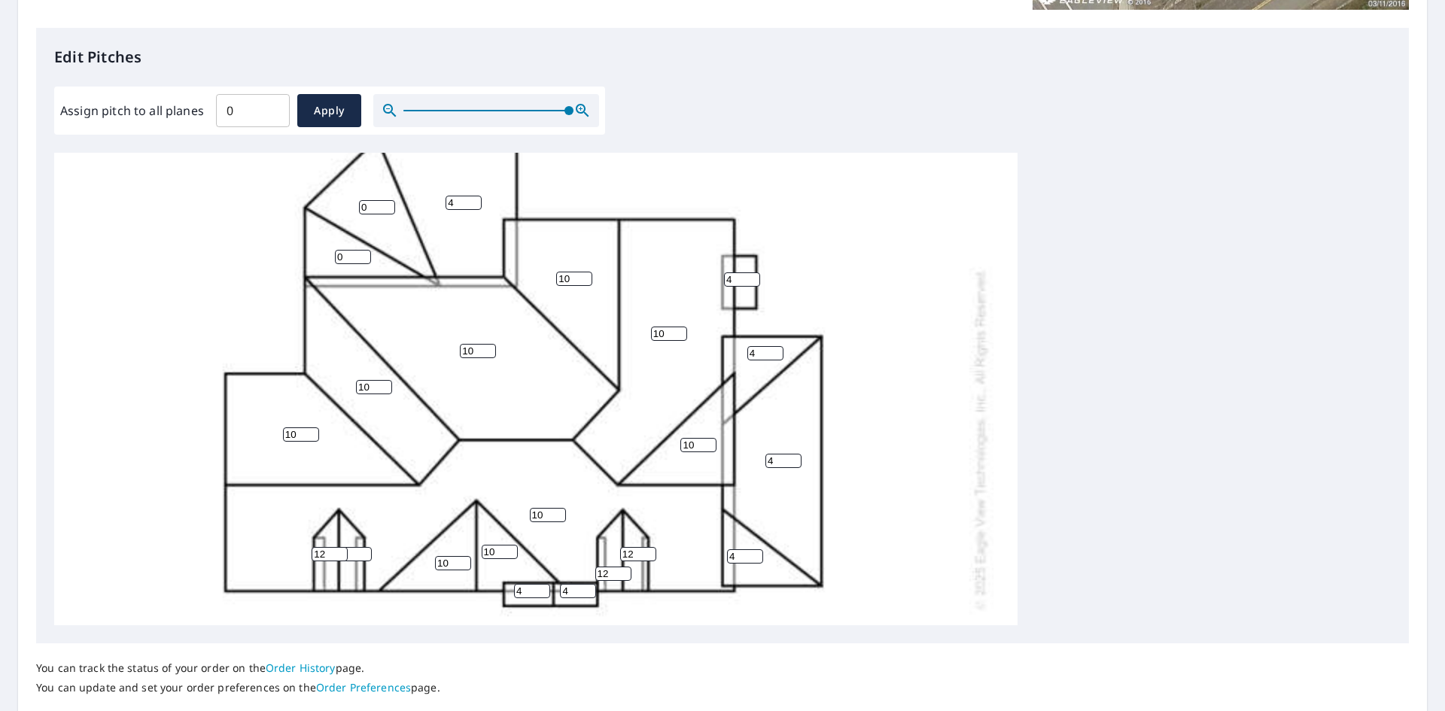
click at [375, 206] on input "0" at bounding box center [377, 207] width 36 height 14
type input "4"
drag, startPoint x: 342, startPoint y: 255, endPoint x: 317, endPoint y: 251, distance: 25.2
click at [319, 251] on div "10 10 10 4 4 10 10 10 4 10 0 10 4 10 4 4 2 12 12 12 4 4" at bounding box center [535, 438] width 963 height 945
type input "4"
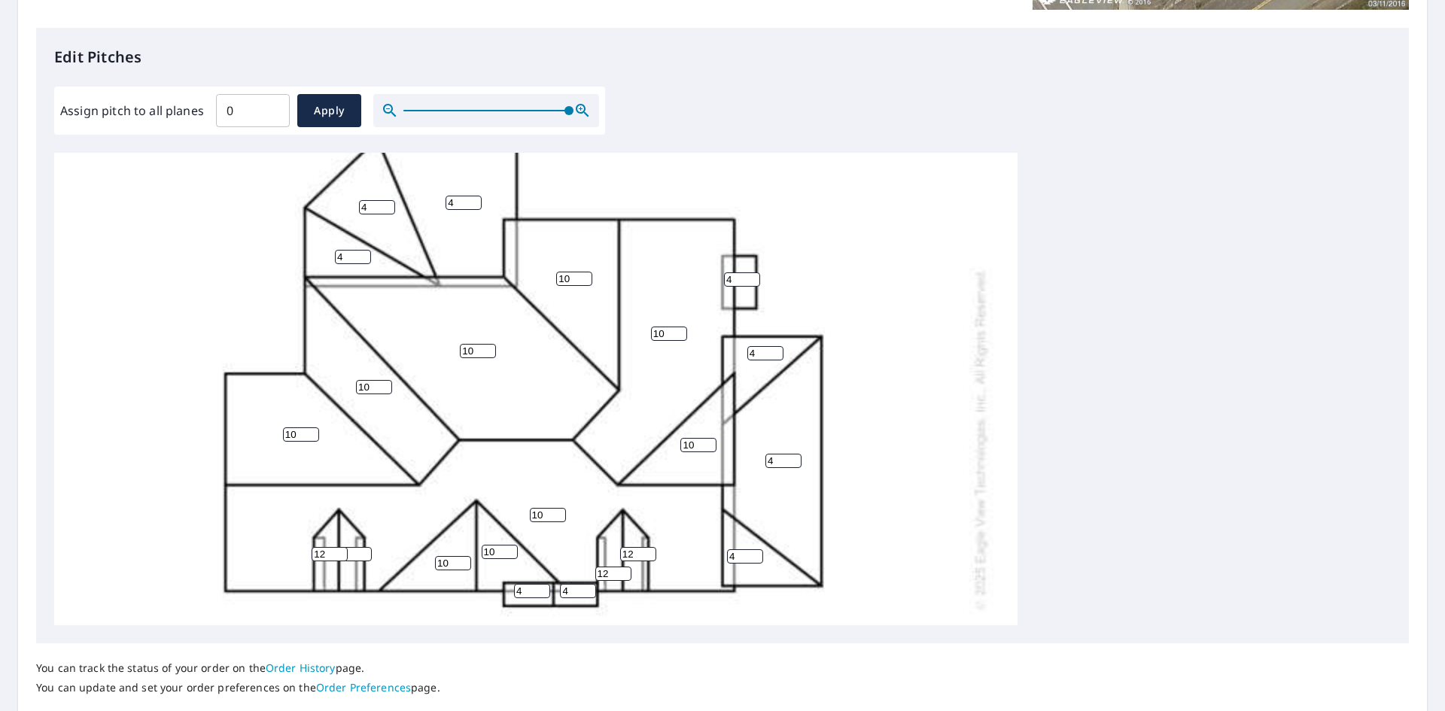
click at [168, 289] on div "10 10 10 4 4 10 10 10 4 10 4 10 4 10 4 4 2 12 12 12 4 4" at bounding box center [535, 438] width 963 height 945
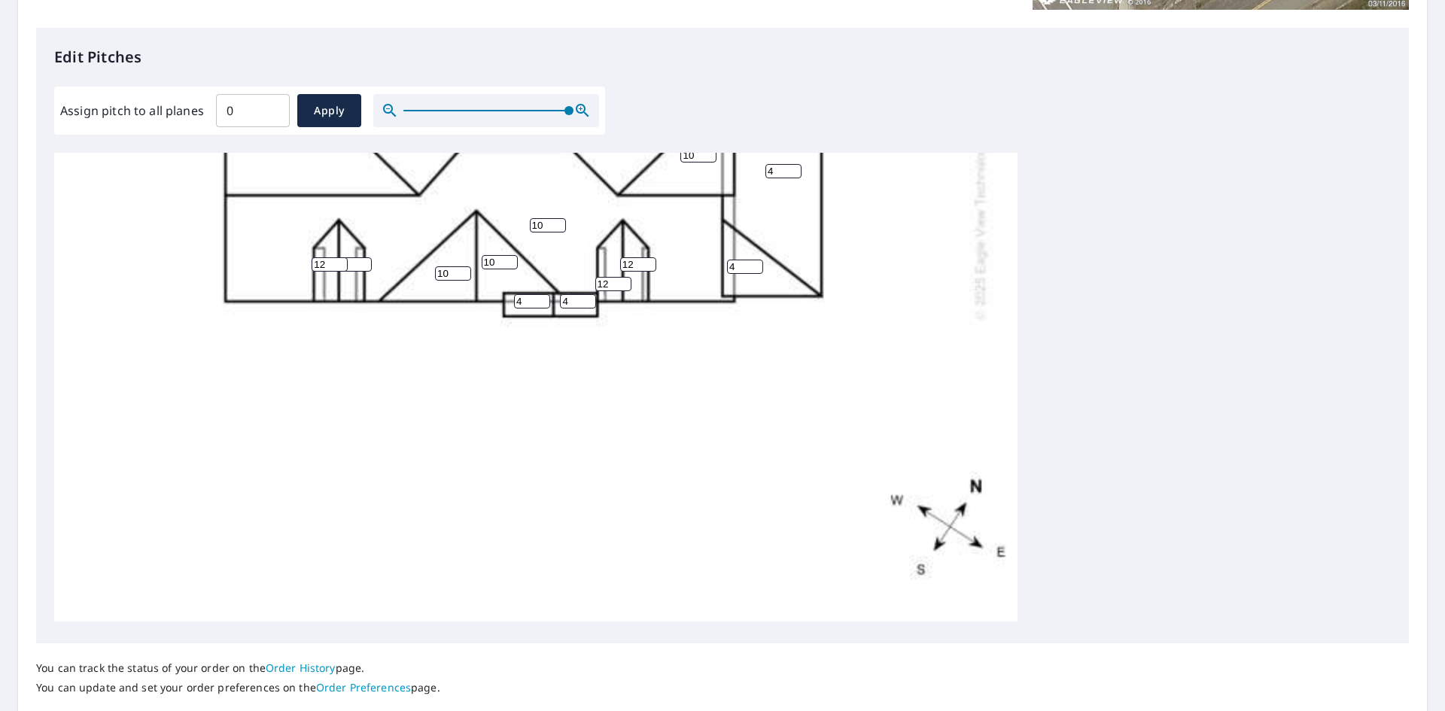
scroll to position [488, 0]
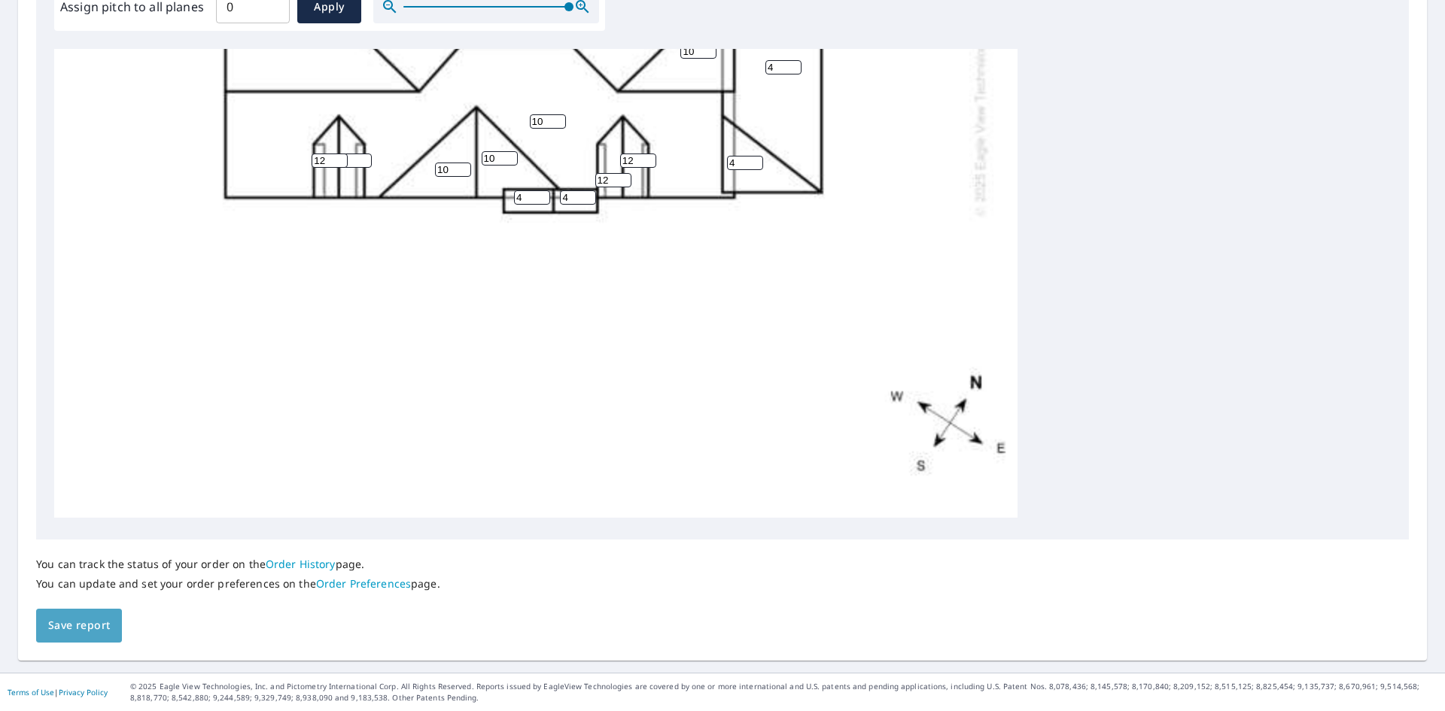
click at [99, 620] on span "Save report" at bounding box center [79, 625] width 62 height 19
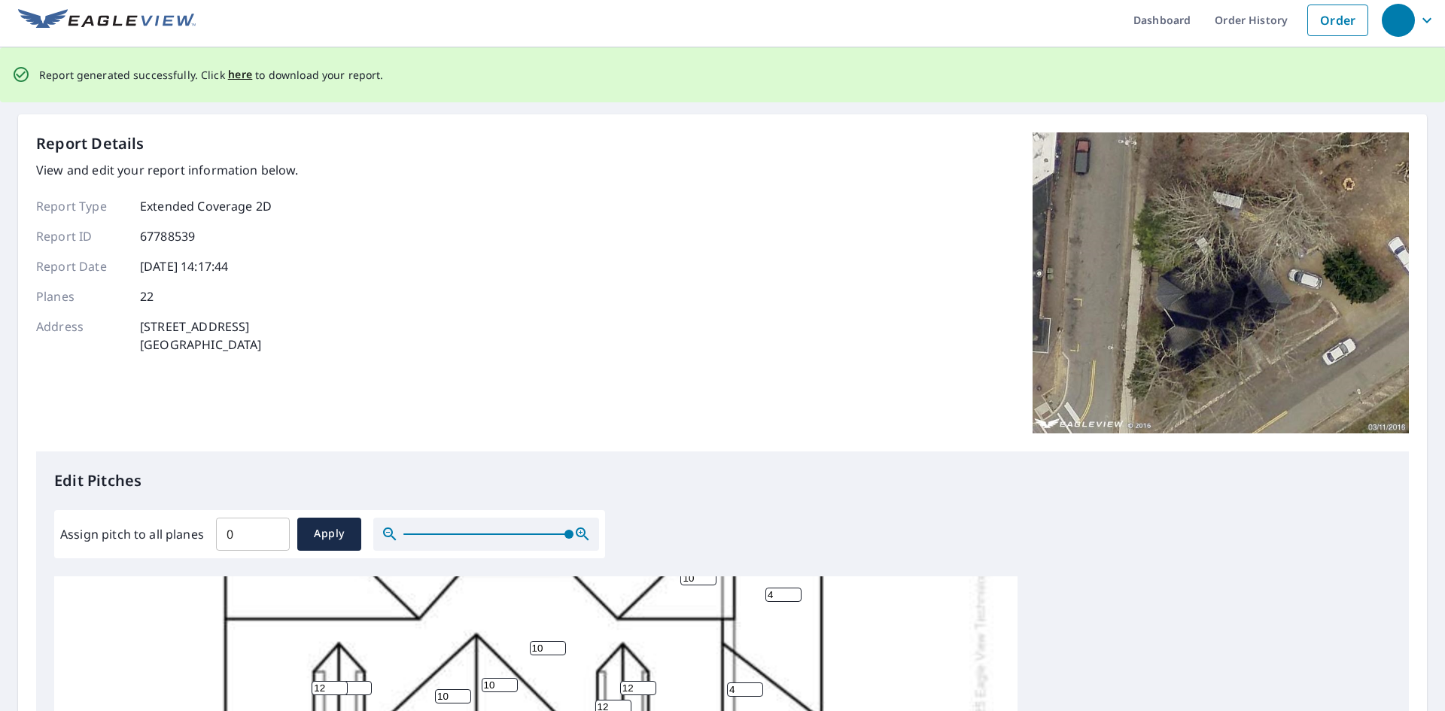
scroll to position [0, 0]
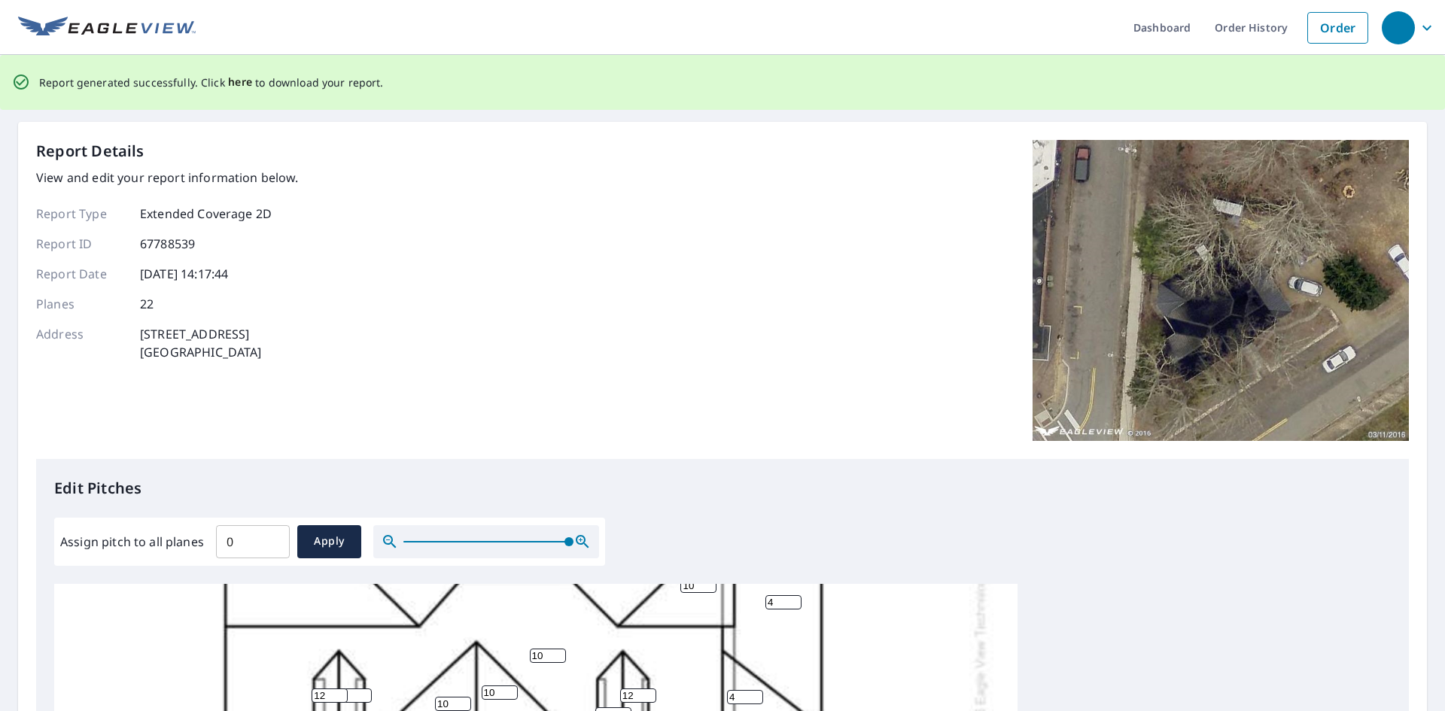
click at [241, 94] on div "Report generated successfully. Click here to download your report." at bounding box center [211, 82] width 345 height 31
click at [240, 88] on span "here" at bounding box center [240, 82] width 25 height 19
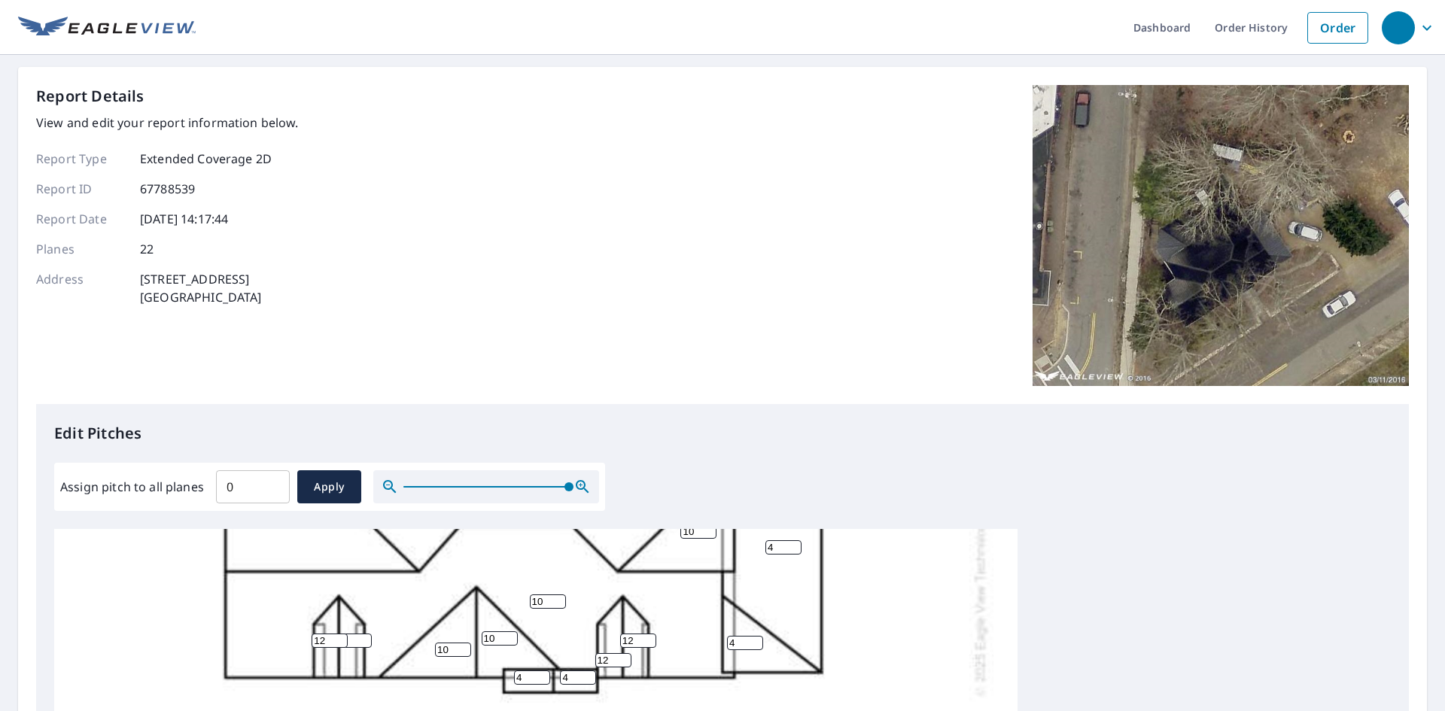
drag, startPoint x: 252, startPoint y: 300, endPoint x: 137, endPoint y: 283, distance: 116.4
click at [137, 283] on div "Address [STREET_ADDRESS]" at bounding box center [167, 288] width 263 height 36
copy p "[STREET_ADDRESS]"
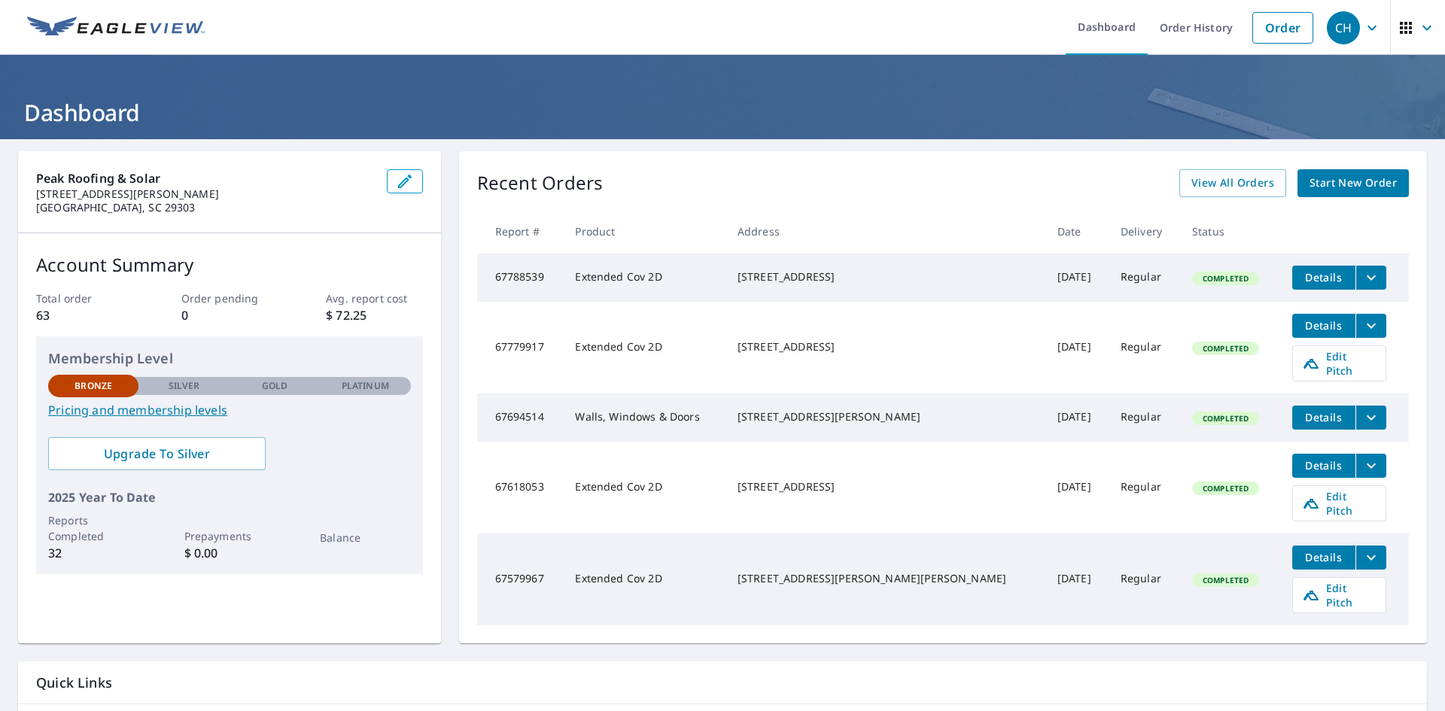
drag, startPoint x: 856, startPoint y: 356, endPoint x: 779, endPoint y: 341, distance: 78.2
click at [779, 341] on div "464 Green River Rd Gaffney, SC 29341" at bounding box center [885, 346] width 296 height 15
copy div "464 Green River Rd Gaffney, SC 29341"
click at [1312, 360] on span "Edit Pitch" at bounding box center [1339, 363] width 74 height 29
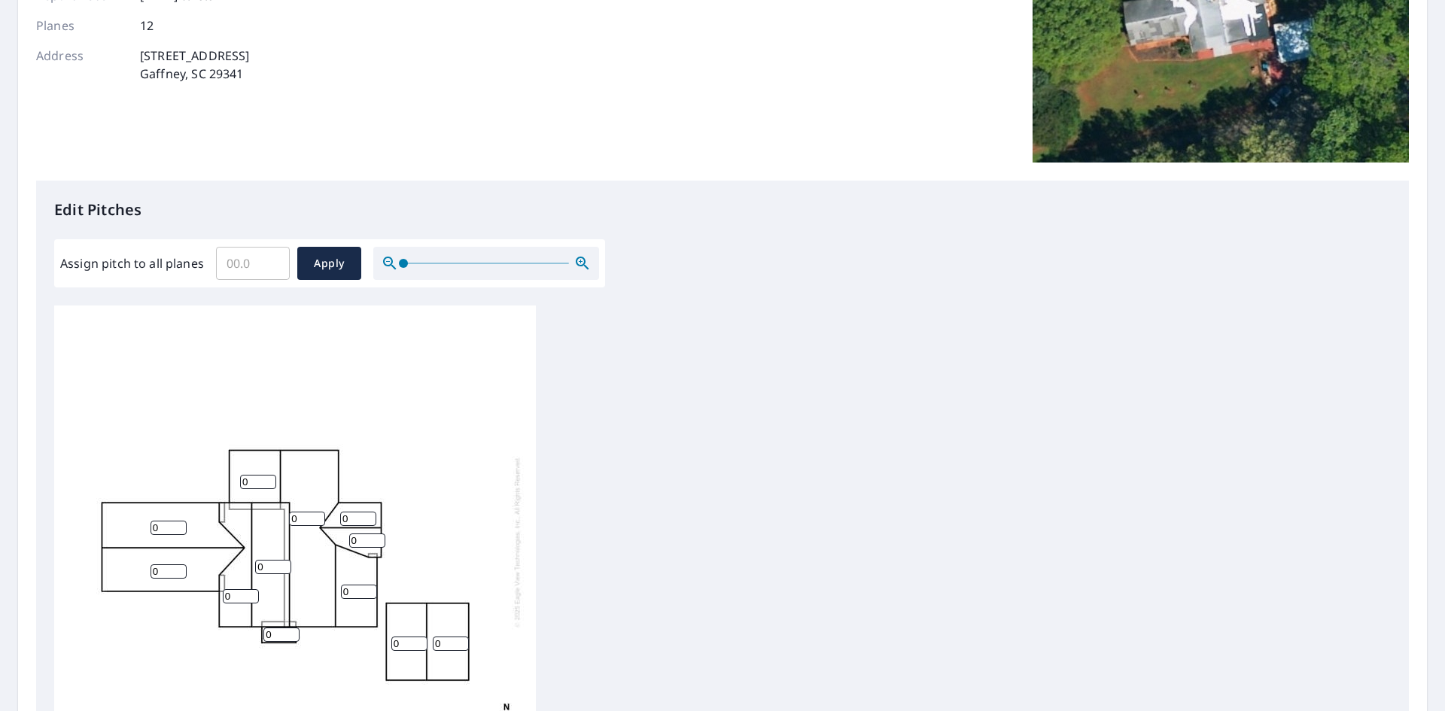
scroll to position [226, 0]
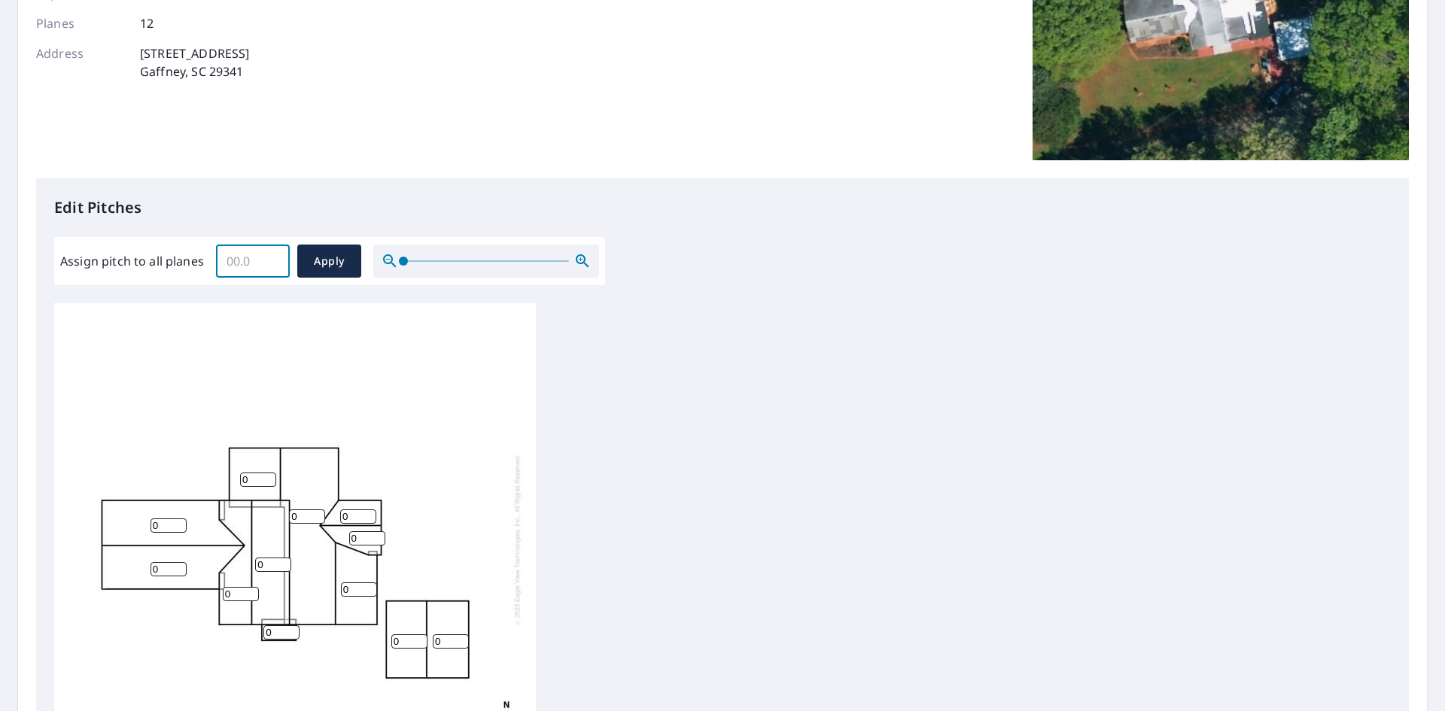
click at [248, 264] on input "Assign pitch to all planes" at bounding box center [253, 261] width 74 height 42
drag, startPoint x: 233, startPoint y: 263, endPoint x: 191, endPoint y: 267, distance: 41.6
click at [195, 266] on div "Assign pitch to all planes 5 ​ Apply" at bounding box center [329, 261] width 539 height 33
type input "6"
click at [320, 266] on span "Apply" at bounding box center [329, 261] width 40 height 19
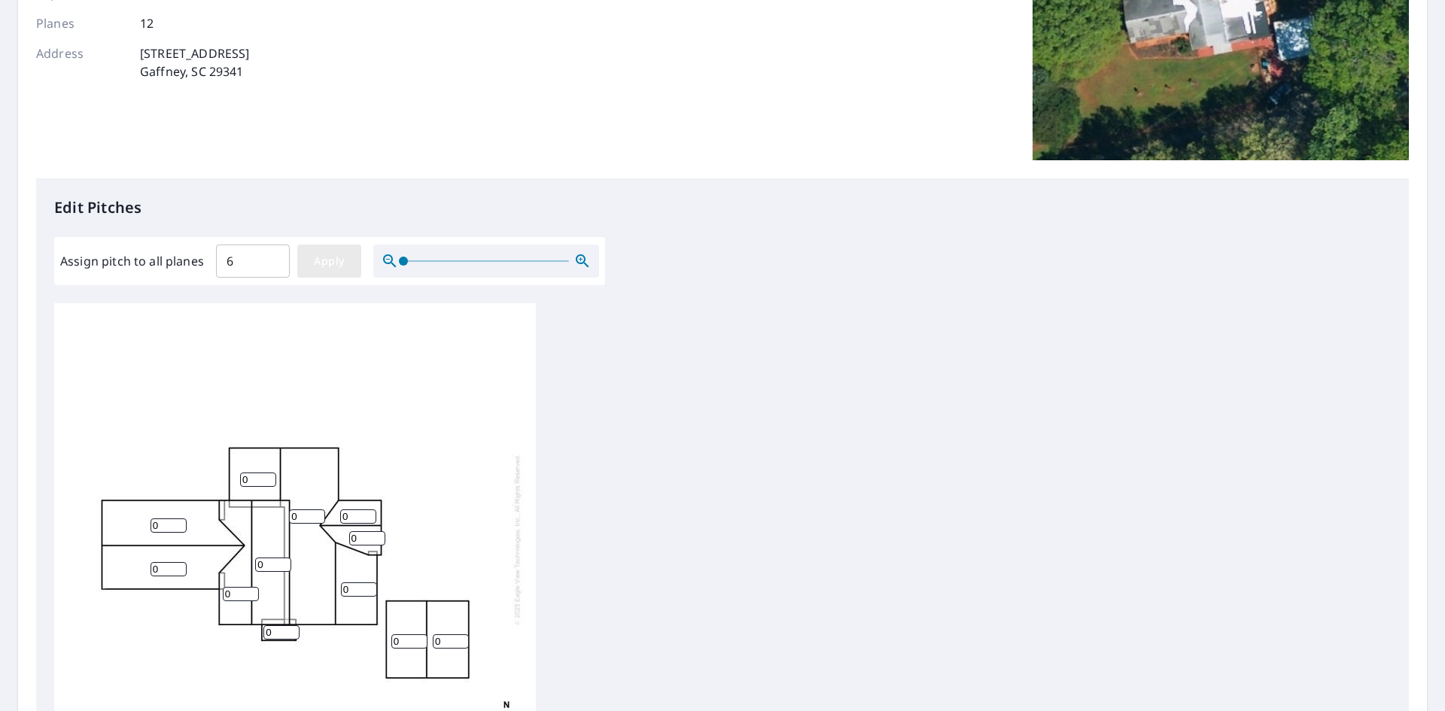
type input "6"
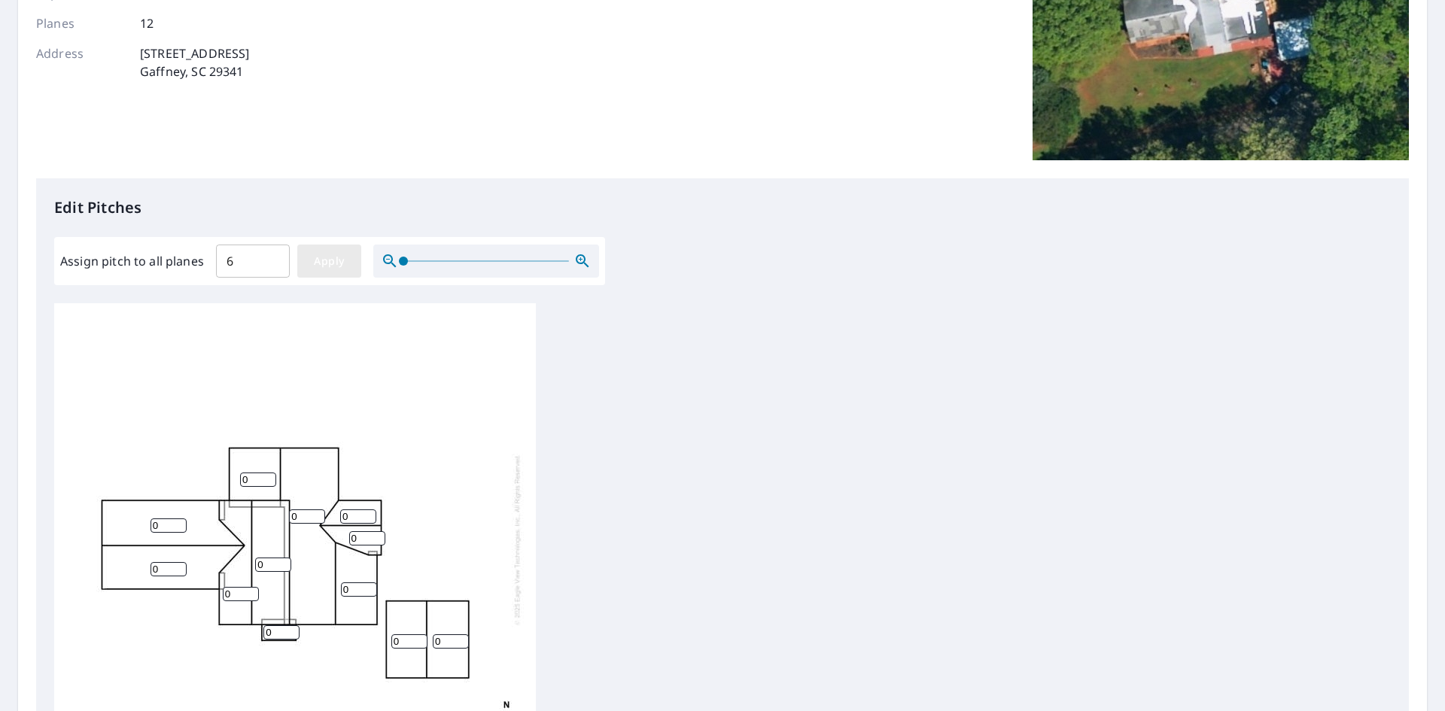
type input "6"
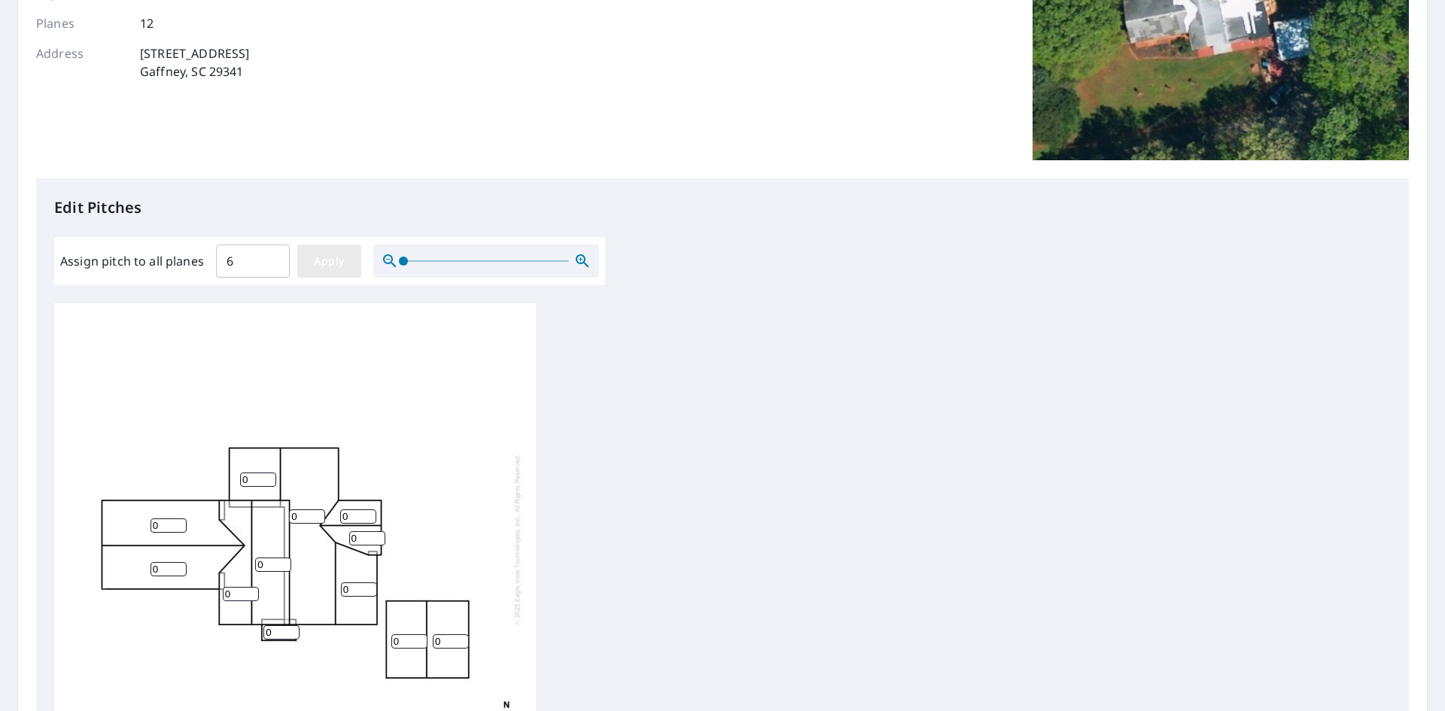
type input "6"
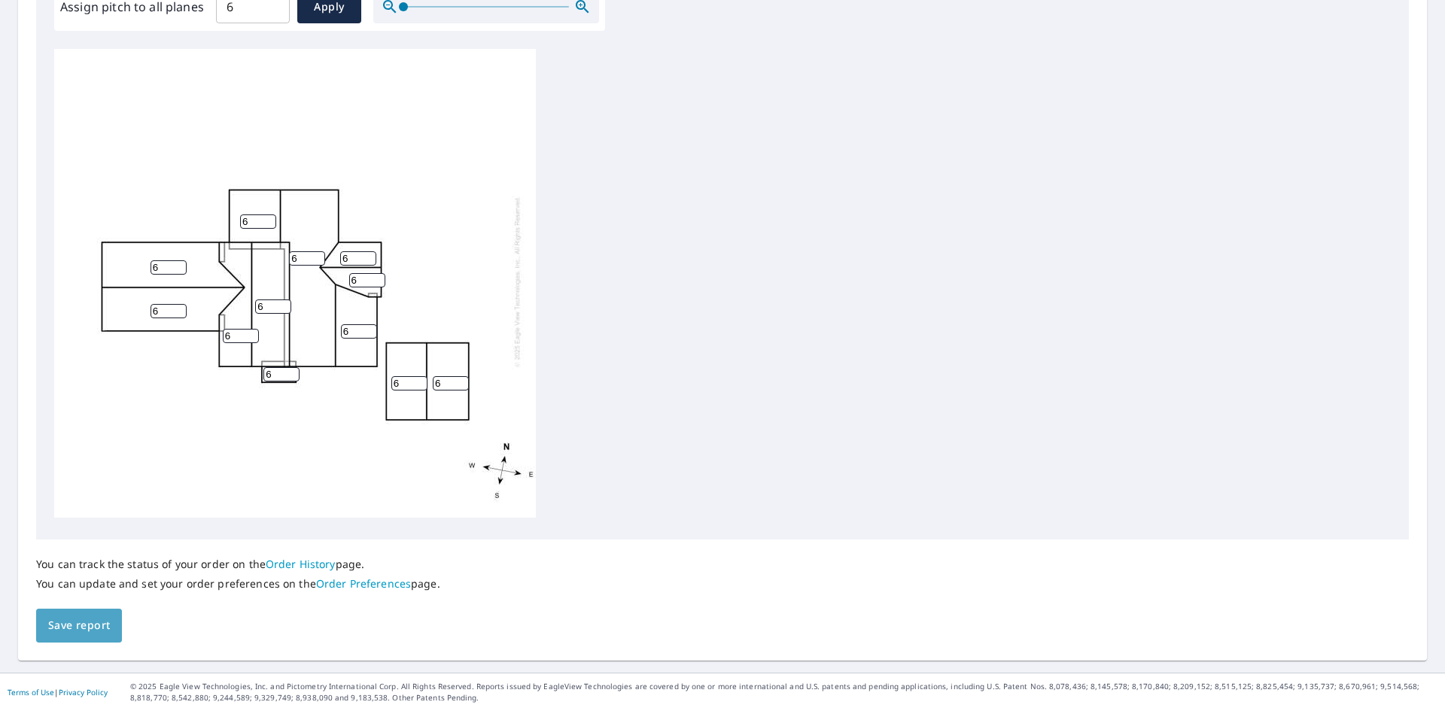
click at [99, 622] on span "Save report" at bounding box center [79, 625] width 62 height 19
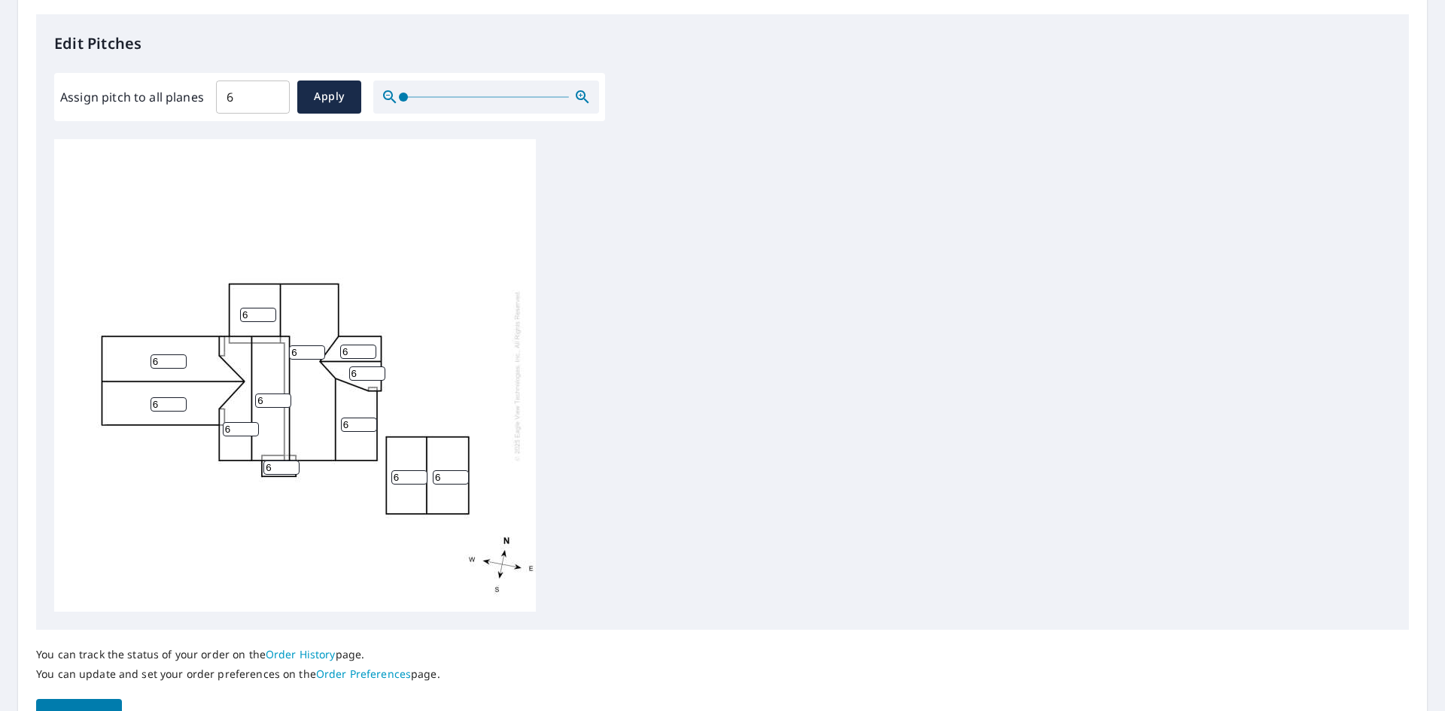
scroll to position [8, 0]
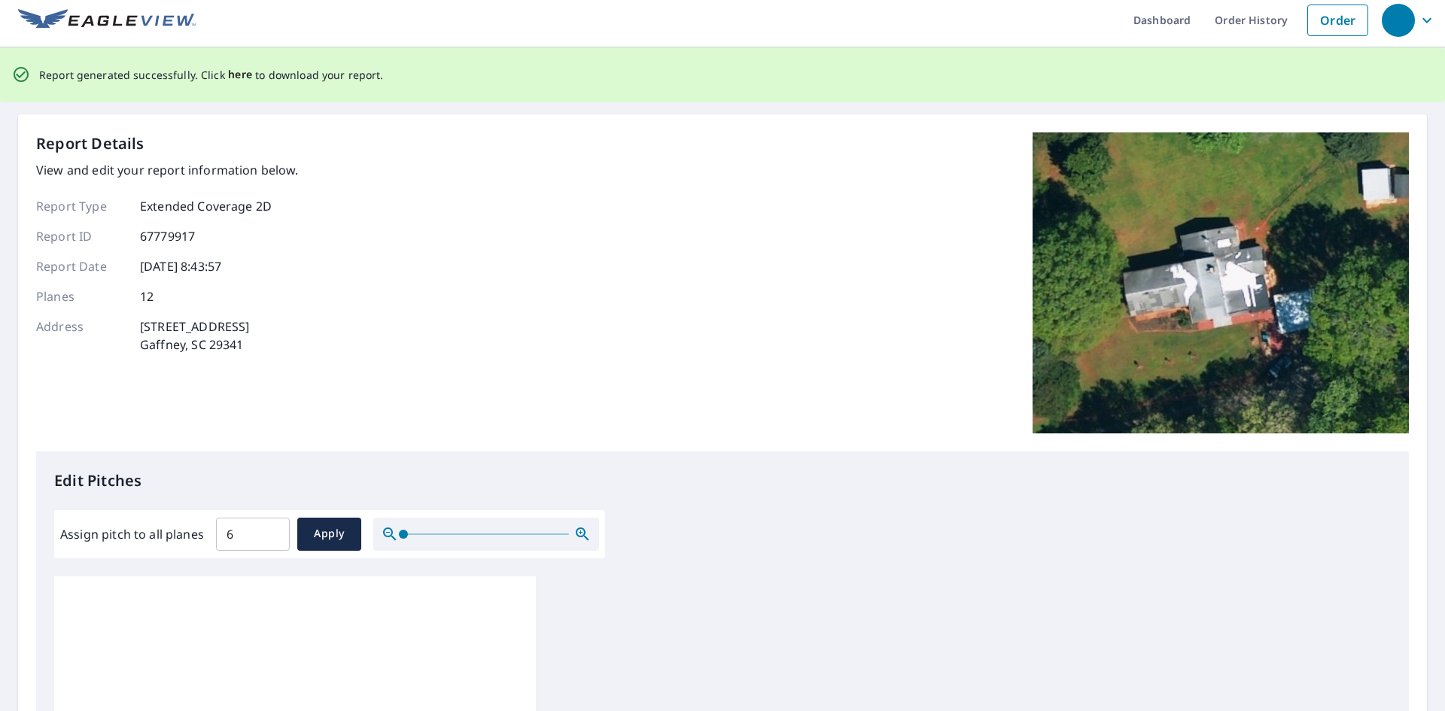
click at [233, 78] on span "here" at bounding box center [240, 74] width 25 height 19
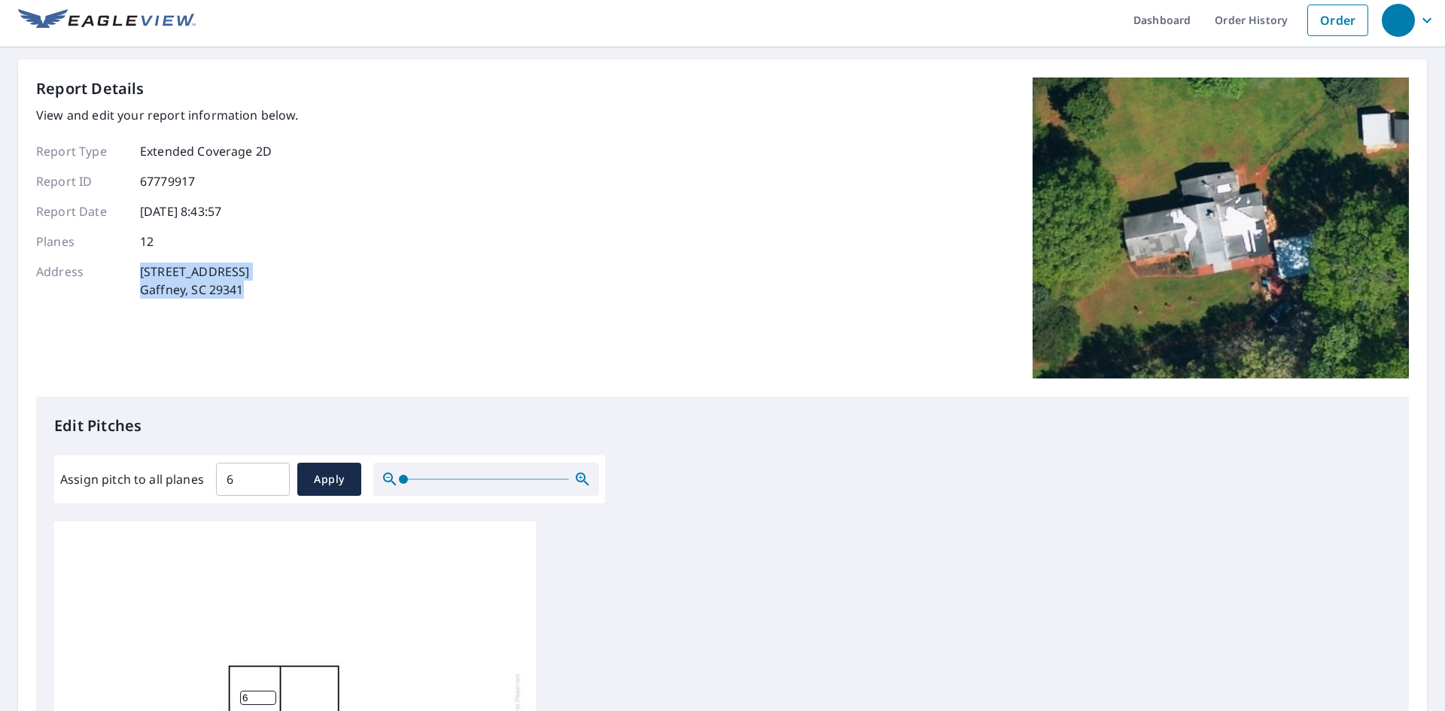
drag, startPoint x: 249, startPoint y: 293, endPoint x: 142, endPoint y: 274, distance: 108.6
click at [142, 274] on p "464 Green River Rd Gaffney, SC 29341" at bounding box center [194, 281] width 109 height 36
copy p "464 Green River Rd Gaffney, SC 29341"
